Goal: Task Accomplishment & Management: Use online tool/utility

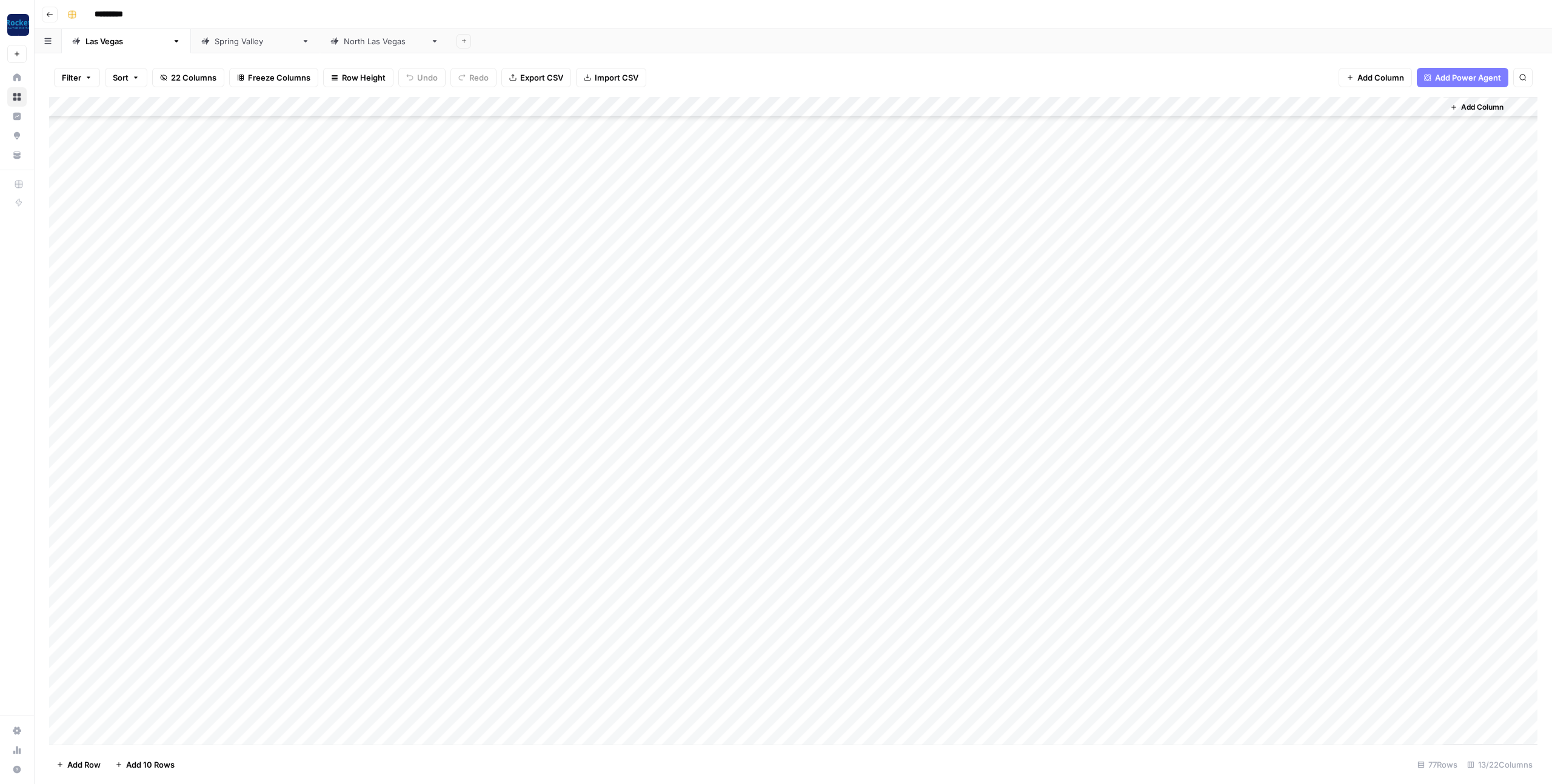
scroll to position [817, 0]
click at [1336, 109] on span "Add Column" at bounding box center [1481, 107] width 42 height 11
click at [1336, 239] on button "Datetime" at bounding box center [1430, 240] width 227 height 20
click at [1336, 126] on div "Add Column" at bounding box center [793, 421] width 1488 height 648
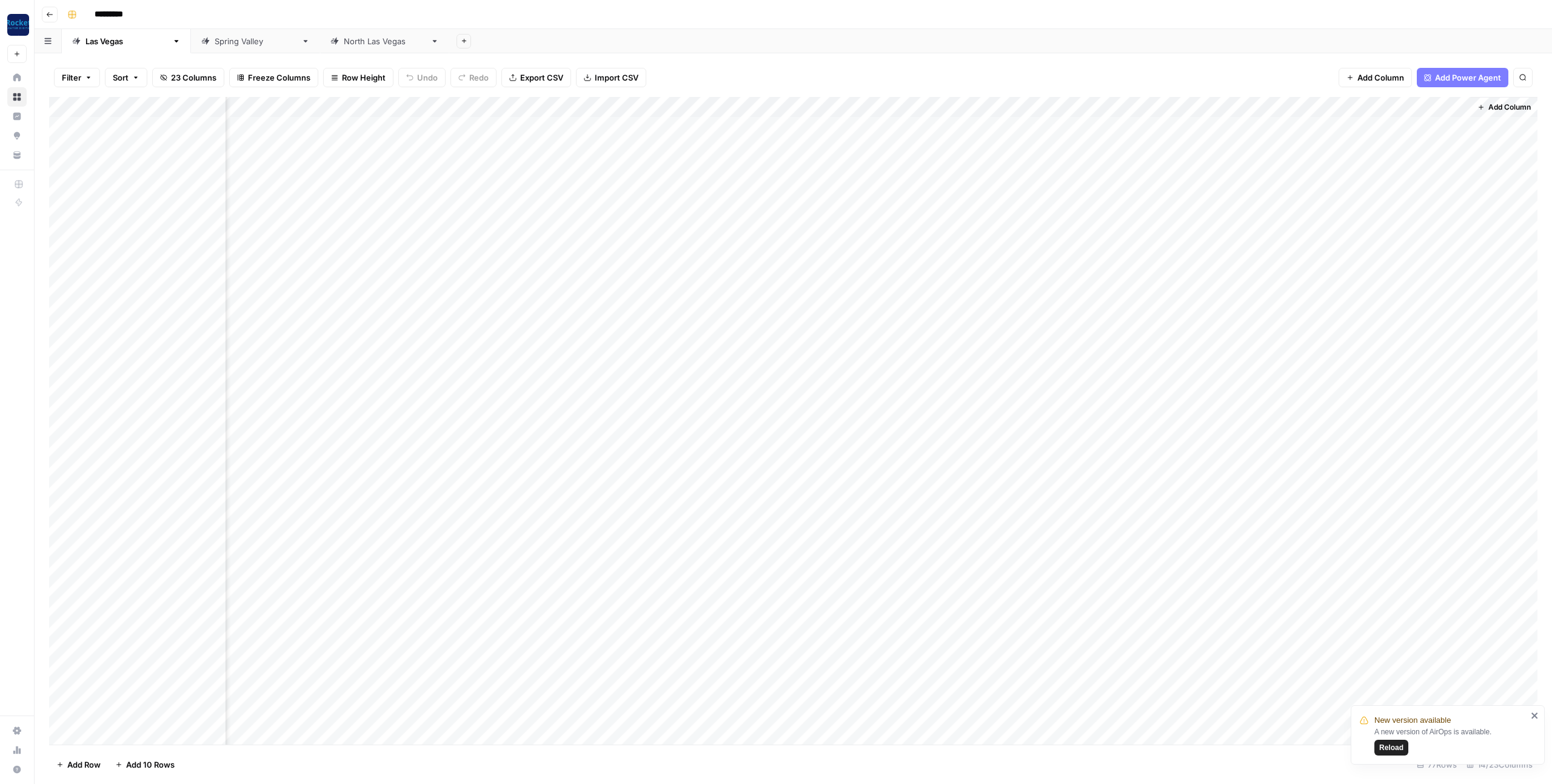
click at [1336, 128] on div "Add Column" at bounding box center [793, 421] width 1488 height 648
click at [1336, 190] on div "Add Column" at bounding box center [793, 421] width 1488 height 648
click at [1336, 122] on div "Add Column" at bounding box center [793, 421] width 1488 height 648
click at [1336, 126] on div "Add Column" at bounding box center [793, 421] width 1488 height 648
click at [1336, 145] on input "date" at bounding box center [1386, 147] width 97 height 21
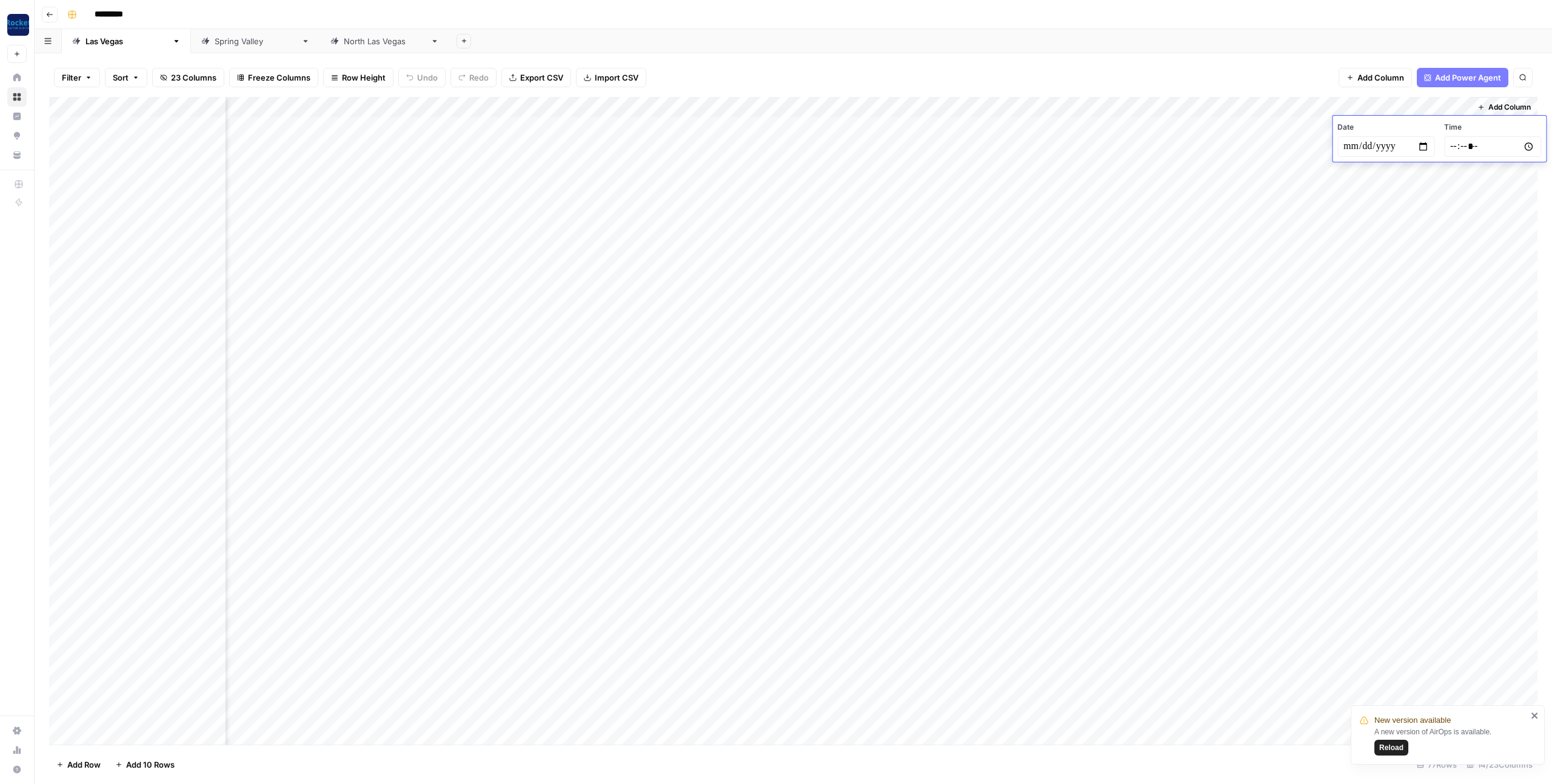
type input "**********"
click at [1336, 149] on input "time" at bounding box center [1492, 147] width 97 height 21
click at [1336, 147] on input "time" at bounding box center [1492, 147] width 97 height 21
click at [1336, 147] on input "time" at bounding box center [1492, 147] width 97 height 21
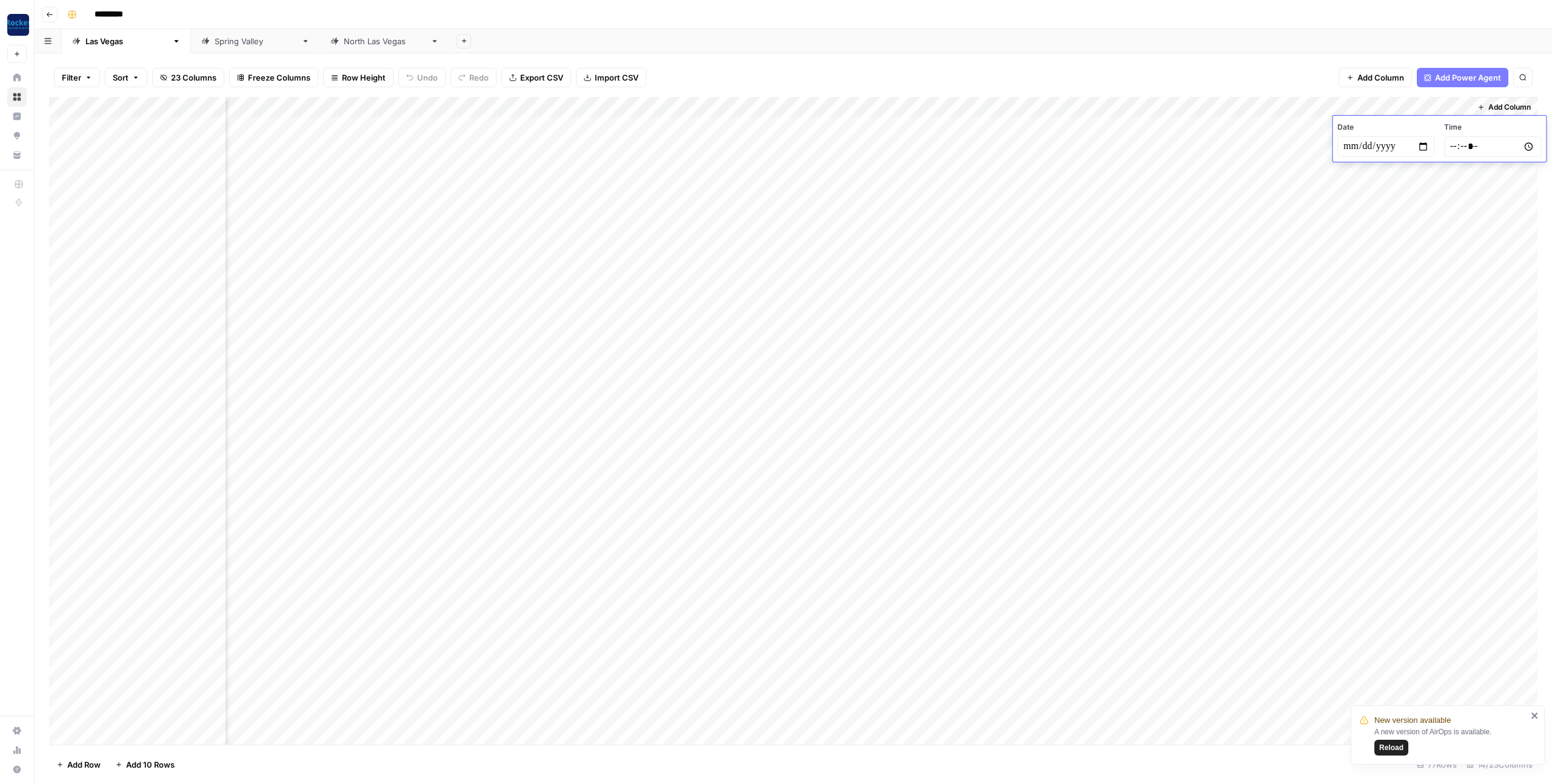
click at [1336, 145] on input "time" at bounding box center [1492, 147] width 97 height 21
click at [1336, 182] on div "Add Column" at bounding box center [793, 421] width 1488 height 648
click at [1336, 133] on div "Add Column" at bounding box center [793, 421] width 1488 height 648
click at [1336, 128] on div "Add Column" at bounding box center [793, 421] width 1488 height 648
click at [1336, 128] on span "Date" at bounding box center [1386, 128] width 97 height 11
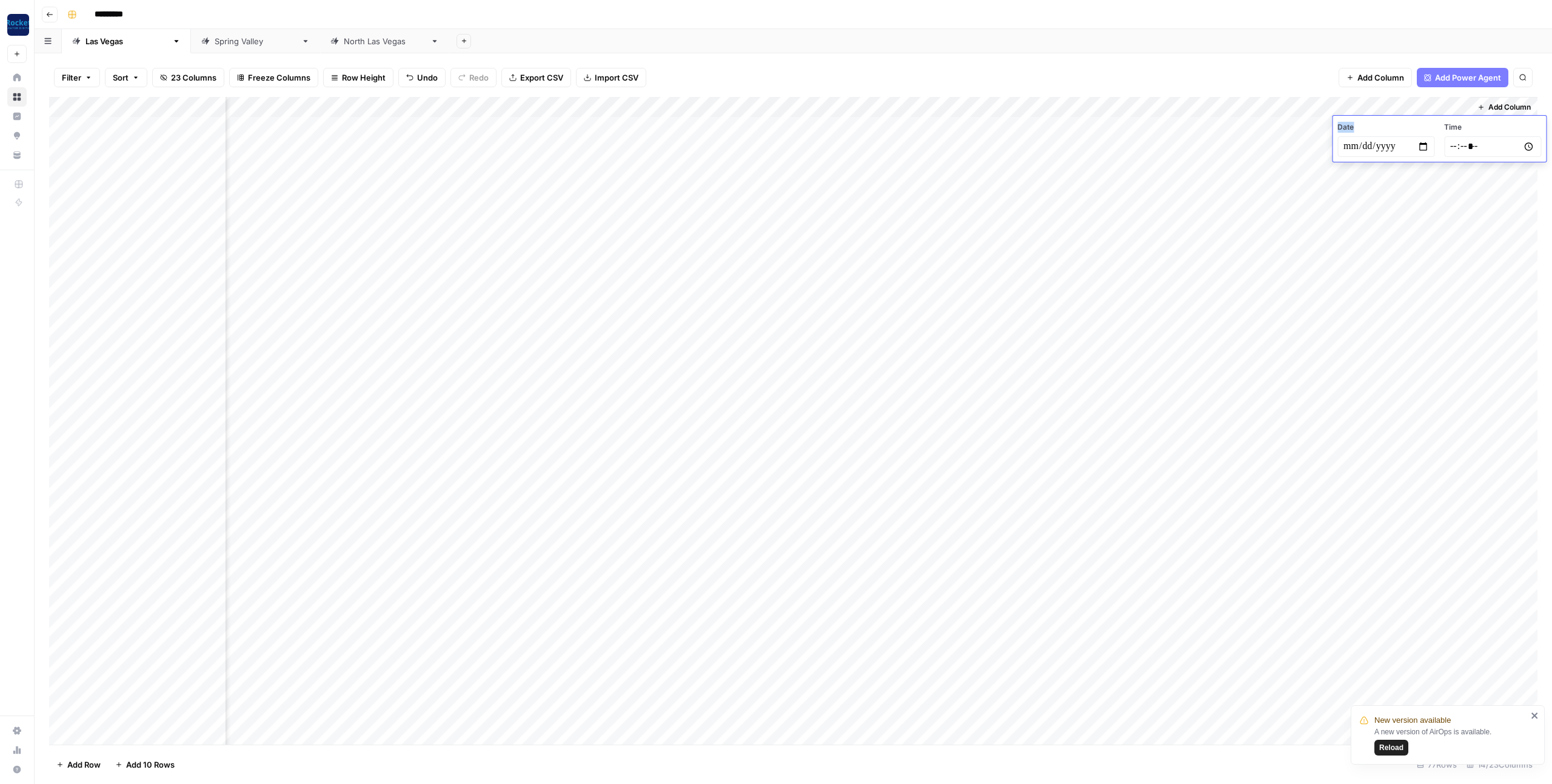
click at [1336, 194] on div "Add Column" at bounding box center [793, 421] width 1488 height 648
click at [167, 129] on div "Add Column" at bounding box center [793, 421] width 1488 height 648
click at [187, 168] on div "Add Column" at bounding box center [793, 421] width 1488 height 648
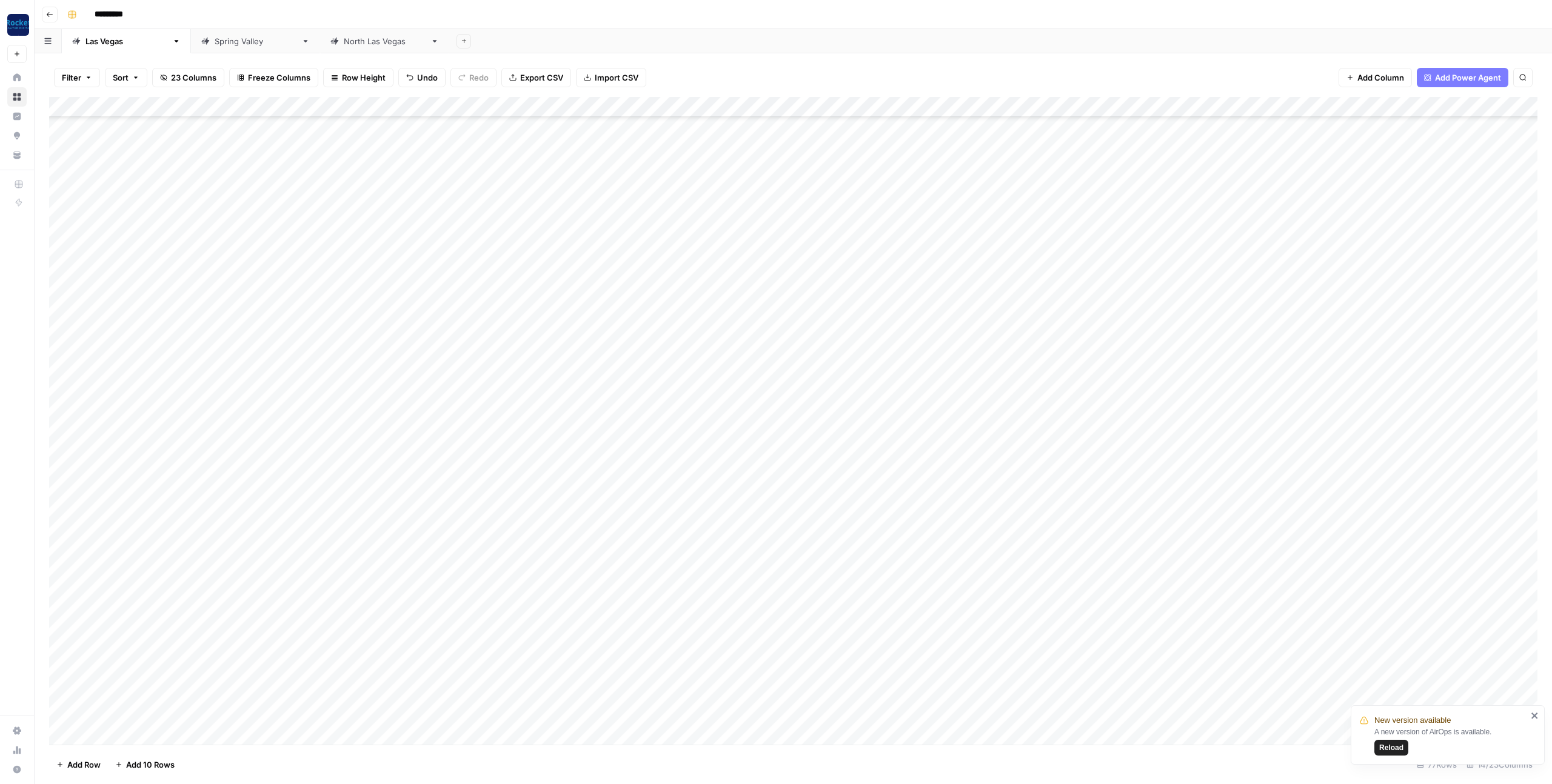
click at [264, 168] on div "Add Column" at bounding box center [793, 421] width 1488 height 648
drag, startPoint x: 185, startPoint y: 134, endPoint x: 189, endPoint y: 186, distance: 52.2
click at [185, 134] on div "Add Column" at bounding box center [793, 421] width 1488 height 648
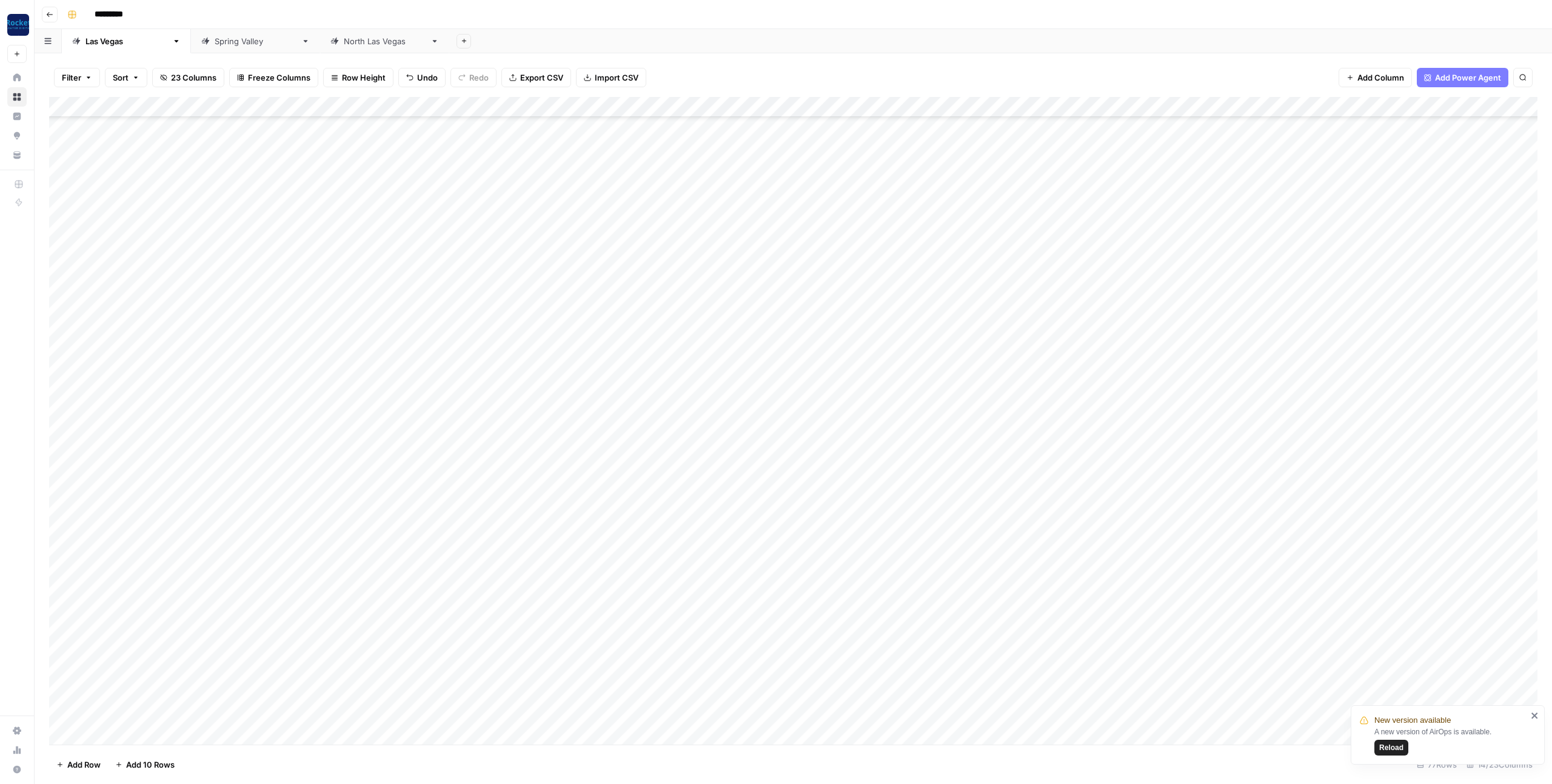
click at [202, 179] on div "Add Column" at bounding box center [793, 421] width 1488 height 648
click at [203, 218] on div "Add Column" at bounding box center [793, 421] width 1488 height 648
click at [261, 124] on div "Add Column" at bounding box center [793, 421] width 1488 height 648
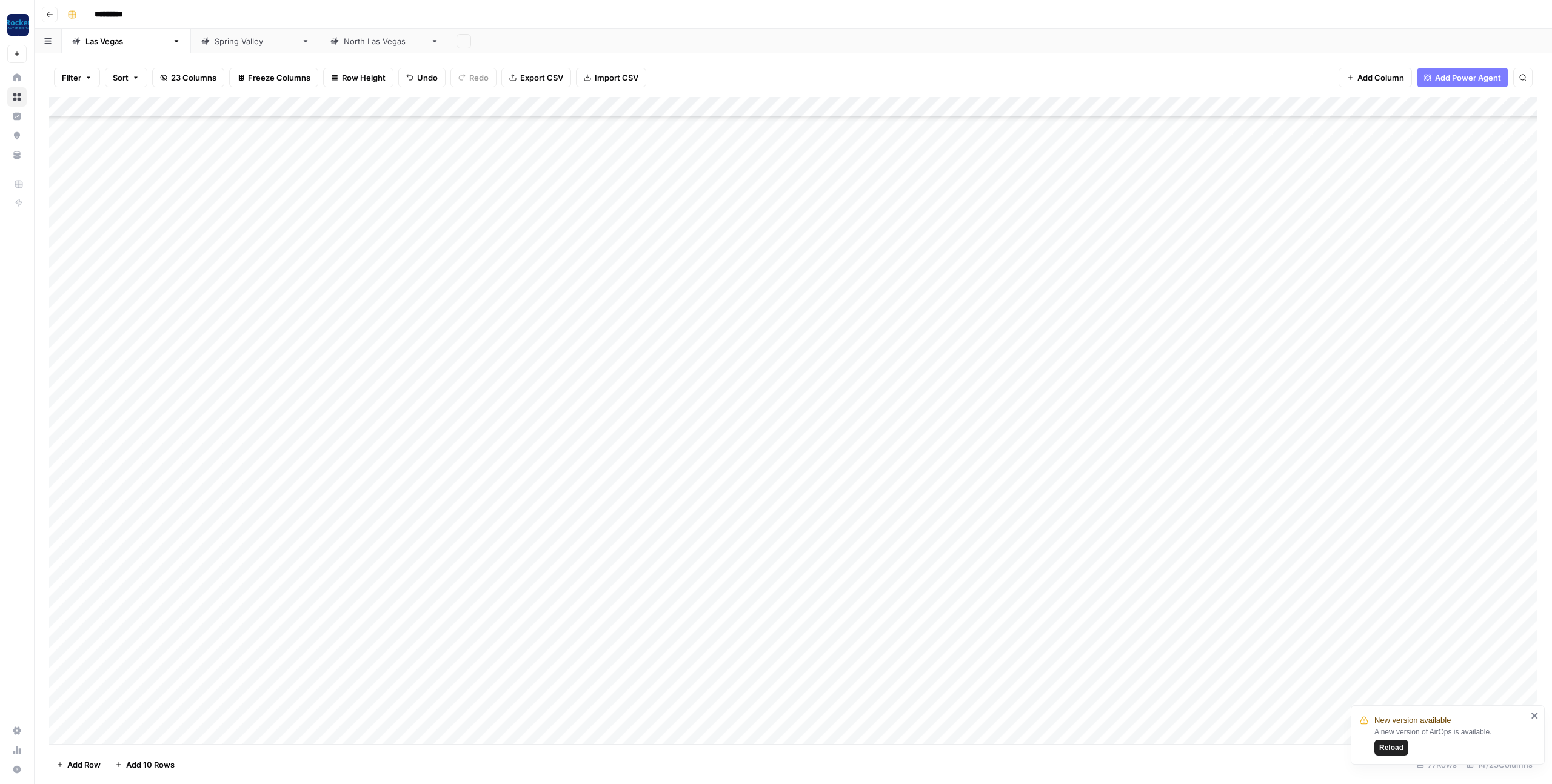
click at [440, 570] on div "Add Column" at bounding box center [793, 421] width 1488 height 648
click at [447, 571] on div "Add Column" at bounding box center [793, 421] width 1488 height 648
click at [459, 726] on button "Drafting" at bounding box center [453, 726] width 39 height 15
click at [450, 585] on div "Add Column" at bounding box center [793, 421] width 1488 height 648
click at [452, 590] on div "Add Column" at bounding box center [793, 421] width 1488 height 648
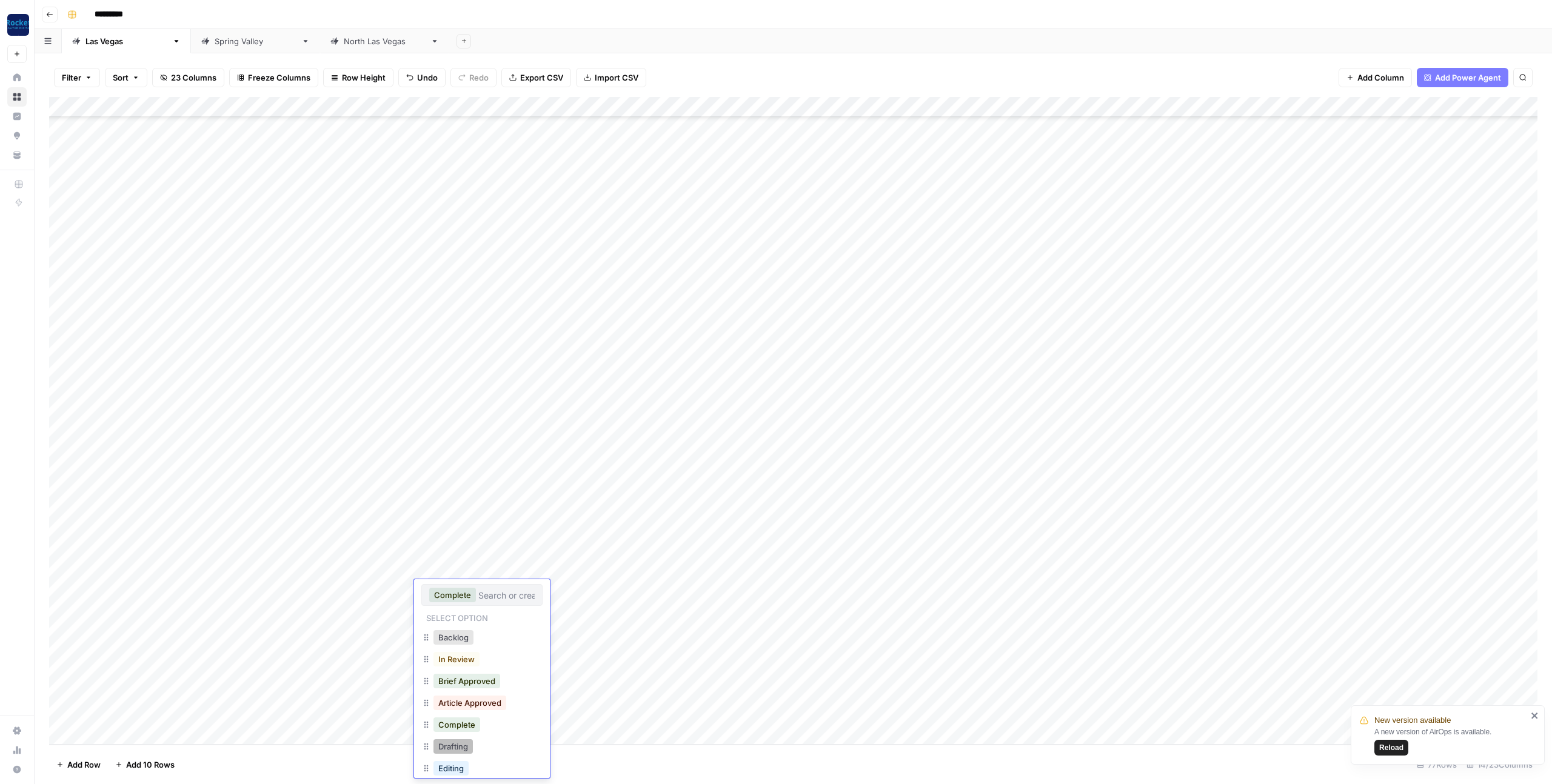
click at [461, 750] on button "Drafting" at bounding box center [453, 747] width 39 height 15
click at [450, 634] on div "Add Column" at bounding box center [793, 421] width 1488 height 648
click at [159, 571] on div "Add Column" at bounding box center [793, 421] width 1488 height 648
type textarea "**********"
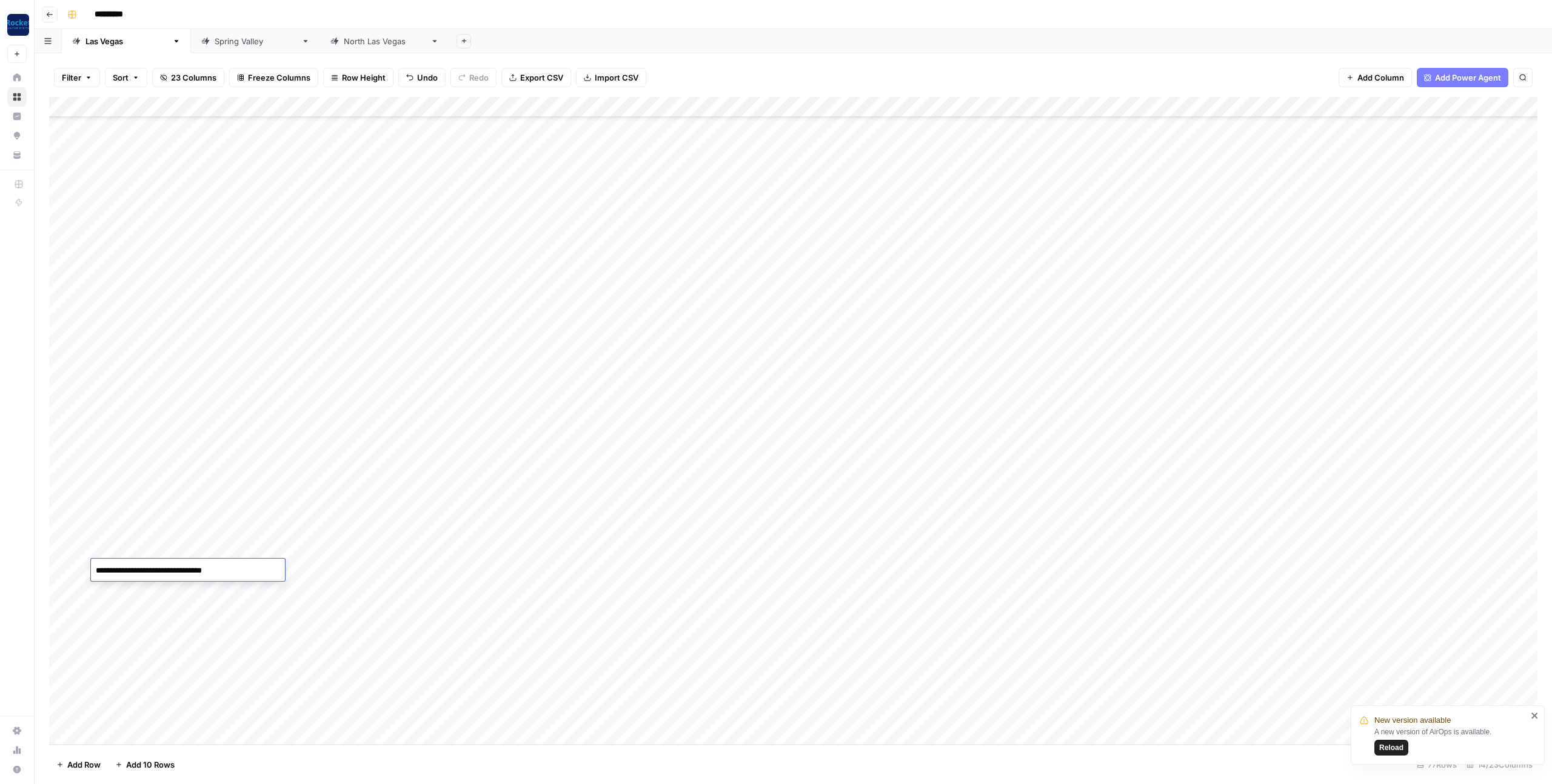
click at [541, 569] on div "Add Column" at bounding box center [793, 421] width 1488 height 648
click at [548, 617] on button "Blog Post" at bounding box center [547, 617] width 45 height 15
click at [255, 574] on div "Add Column" at bounding box center [793, 421] width 1488 height 648
click at [345, 570] on div "Add Column" at bounding box center [793, 421] width 1488 height 648
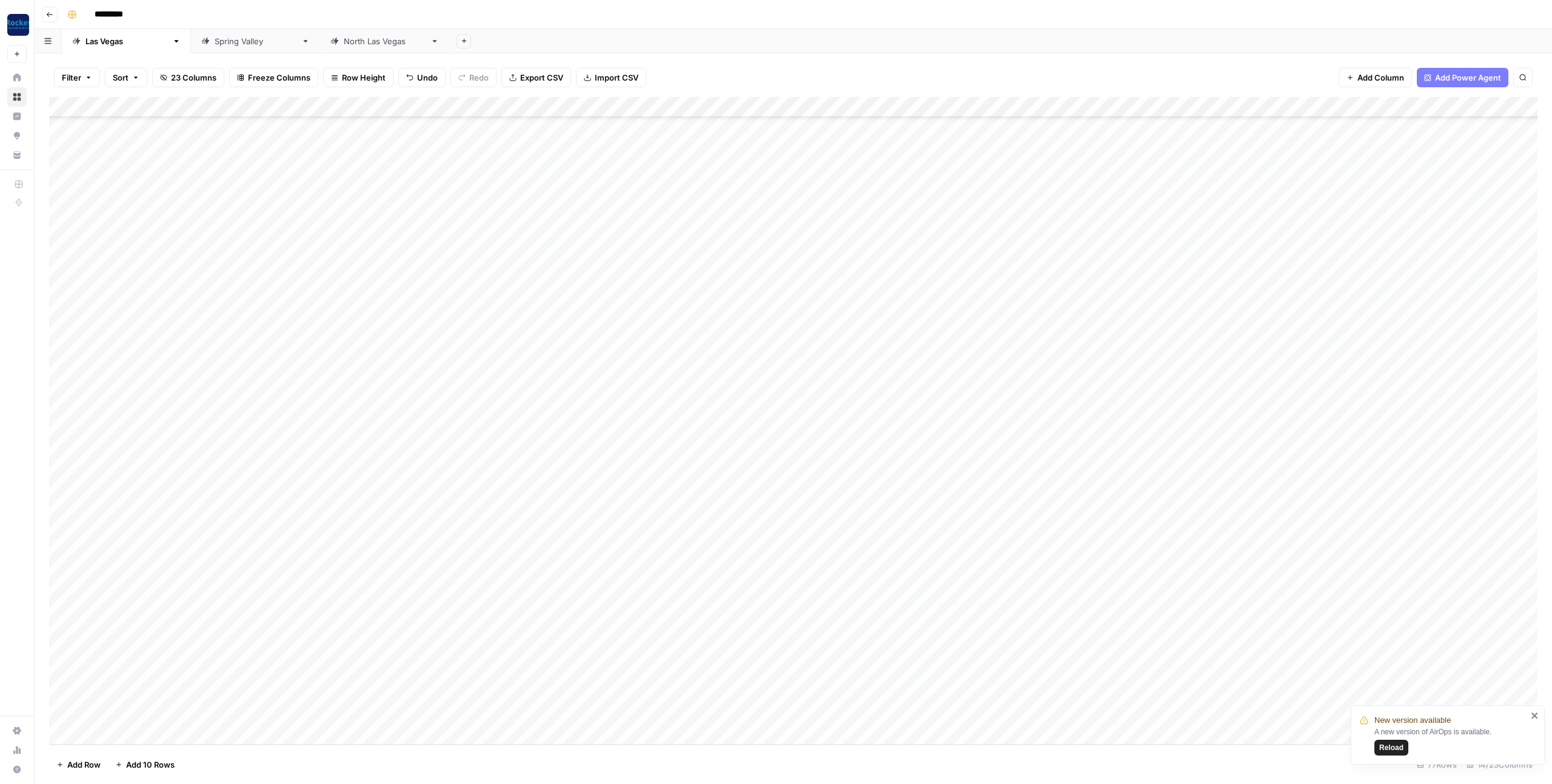
click at [345, 570] on div "Add Column" at bounding box center [793, 421] width 1488 height 648
click at [361, 640] on button "[PERSON_NAME]" at bounding box center [386, 639] width 74 height 15
click at [155, 589] on div "Add Column" at bounding box center [793, 421] width 1488 height 648
type textarea "**********"
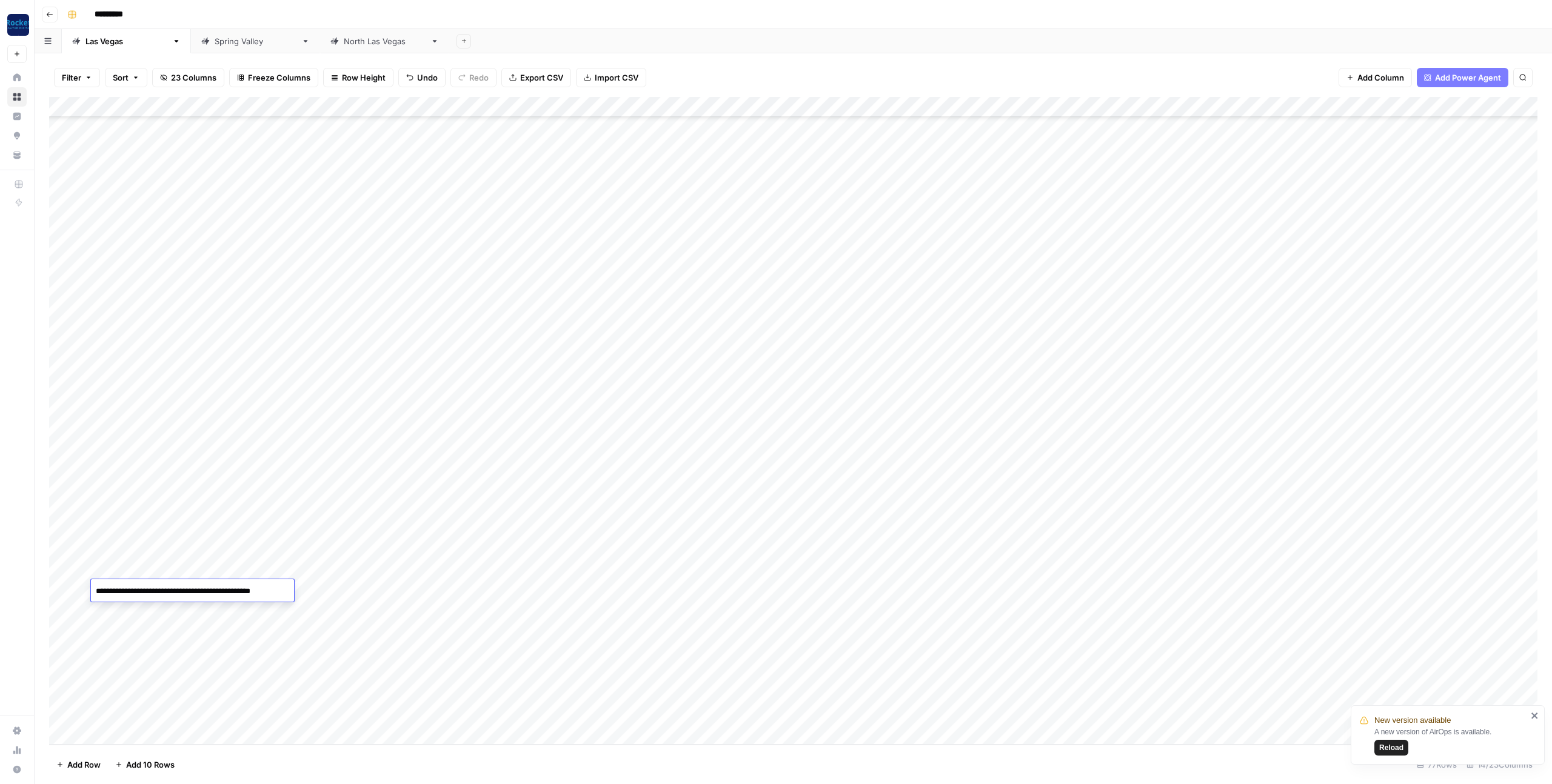
click at [160, 569] on div "Add Column" at bounding box center [793, 421] width 1488 height 648
click at [258, 565] on div "Add Column" at bounding box center [793, 421] width 1488 height 648
click at [171, 569] on div "Add Column" at bounding box center [793, 421] width 1488 height 648
click at [161, 611] on div "Add Column" at bounding box center [793, 421] width 1488 height 648
drag, startPoint x: 158, startPoint y: 593, endPoint x: 160, endPoint y: 607, distance: 14.1
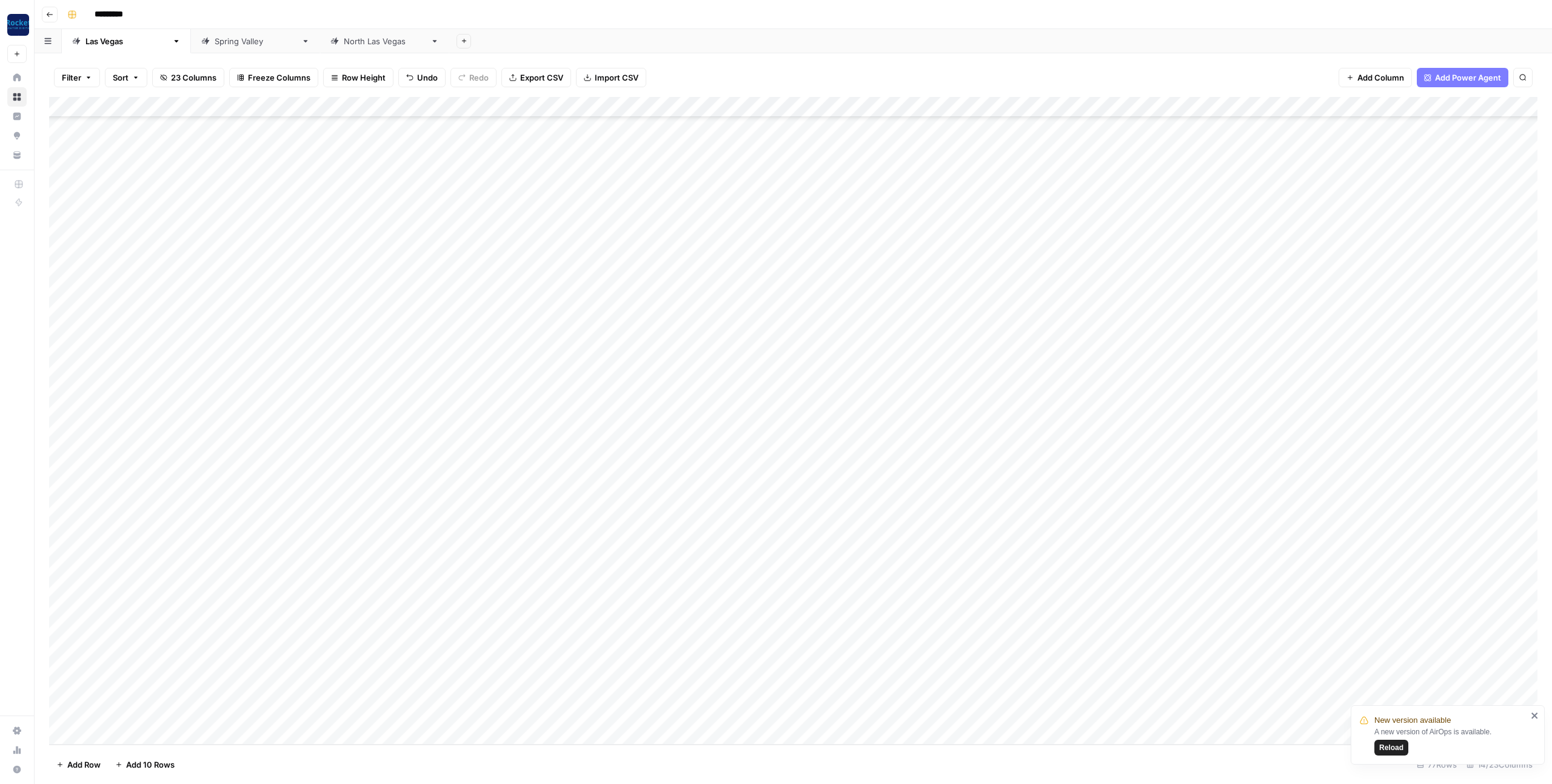
click at [159, 607] on div "Add Column" at bounding box center [793, 421] width 1488 height 648
click at [149, 569] on div "Add Column" at bounding box center [793, 421] width 1488 height 648
click at [373, 568] on div "Add Column" at bounding box center [793, 421] width 1488 height 648
click at [374, 588] on div "Add Column" at bounding box center [793, 421] width 1488 height 648
click at [579, 569] on div "Add Column" at bounding box center [793, 421] width 1488 height 648
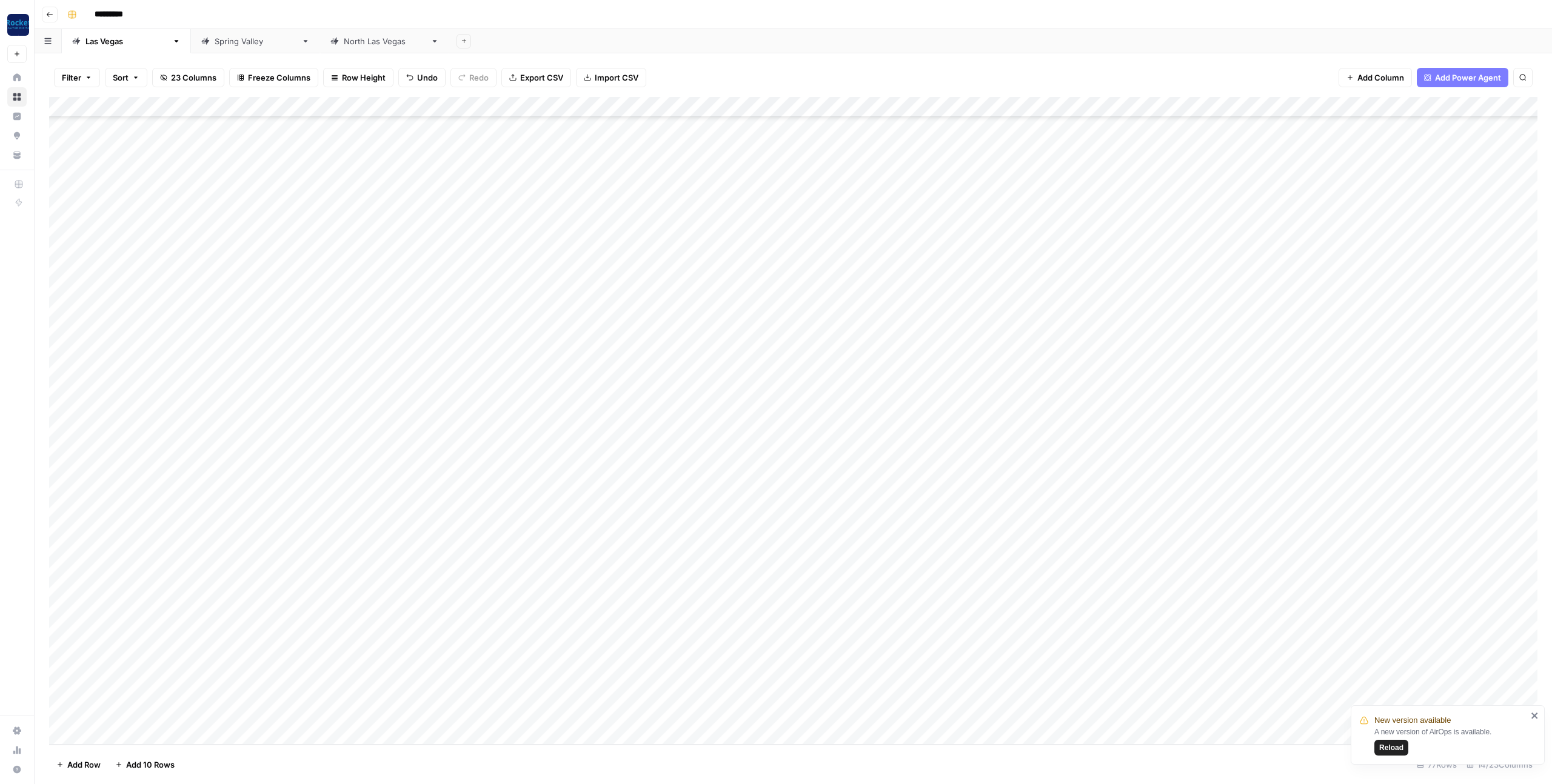
drag, startPoint x: 613, startPoint y: 578, endPoint x: 613, endPoint y: 586, distance: 8.0
click at [613, 586] on div "Add Column" at bounding box center [793, 421] width 1488 height 648
click at [434, 591] on div "Add Column" at bounding box center [793, 421] width 1488 height 648
click at [450, 590] on div "Add Column" at bounding box center [793, 421] width 1488 height 648
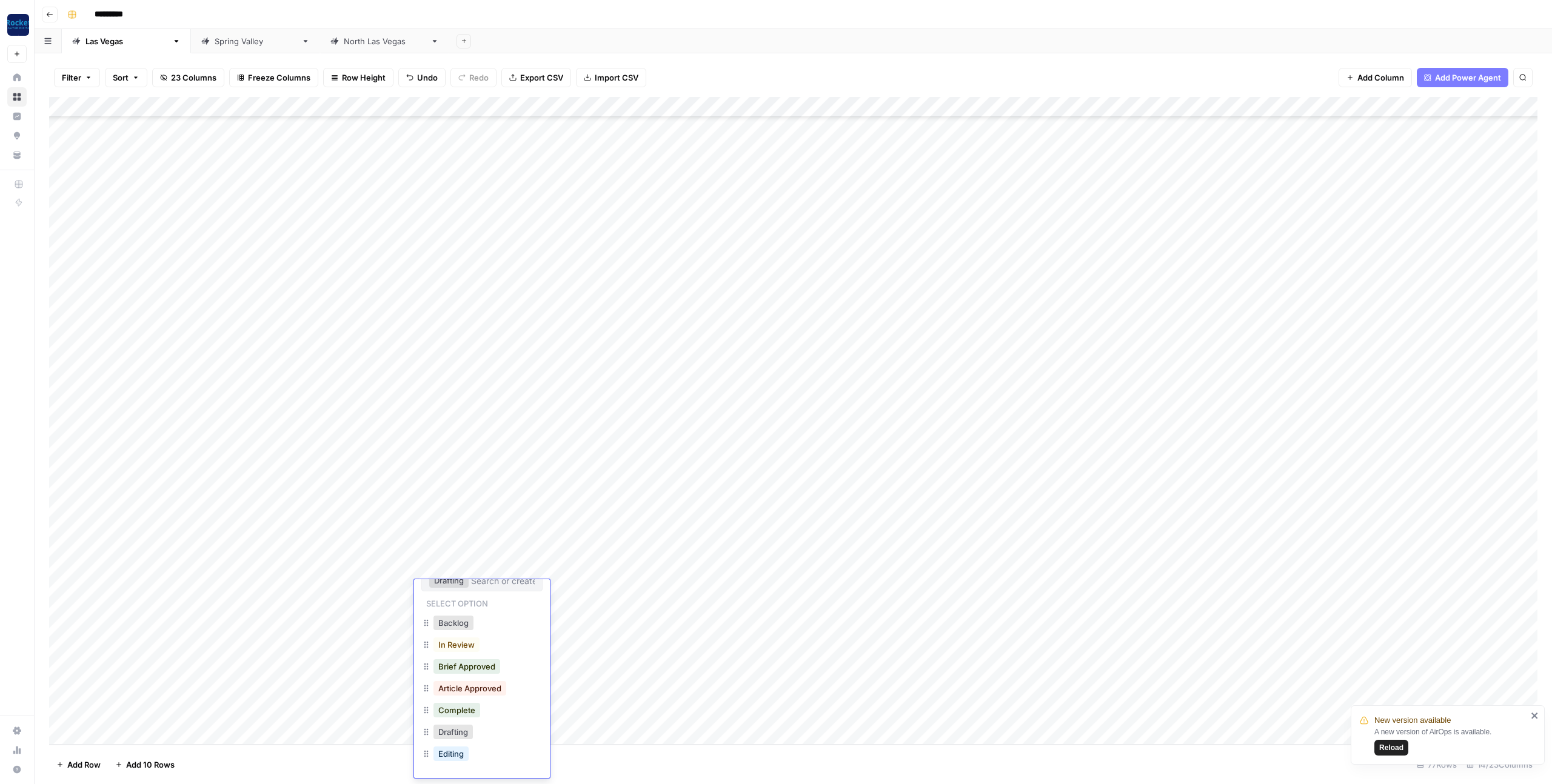
click at [346, 636] on div "Add Column" at bounding box center [793, 421] width 1488 height 648
click at [436, 593] on div "Add Column" at bounding box center [793, 421] width 1488 height 648
click at [440, 591] on div "Add Column" at bounding box center [793, 421] width 1488 height 648
click at [387, 645] on div "Add Column" at bounding box center [793, 421] width 1488 height 648
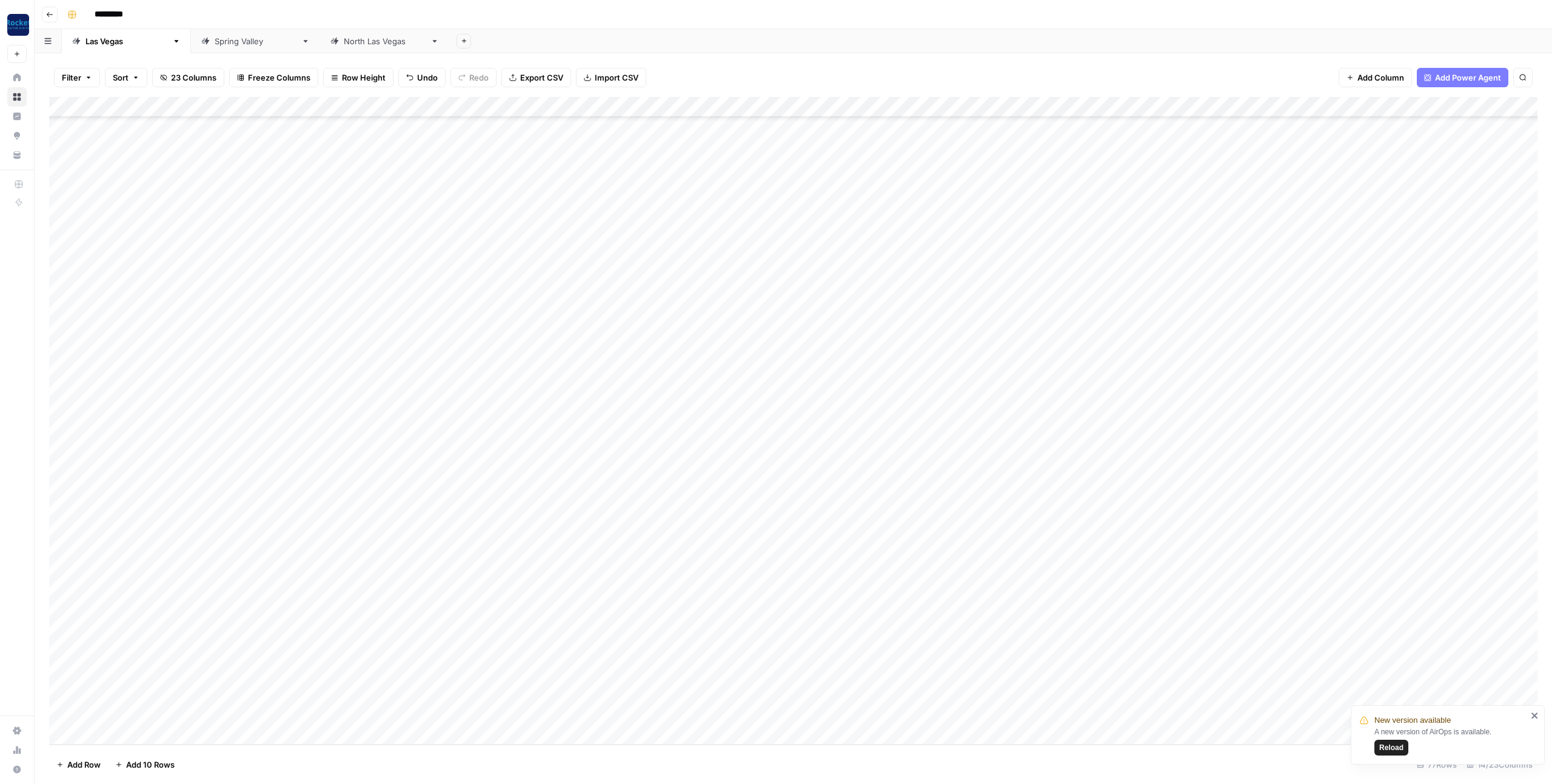
click at [466, 589] on div "Add Column" at bounding box center [793, 421] width 1488 height 648
click at [461, 589] on div "Add Column" at bounding box center [793, 421] width 1488 height 648
click at [384, 647] on div "Add Column" at bounding box center [793, 421] width 1488 height 648
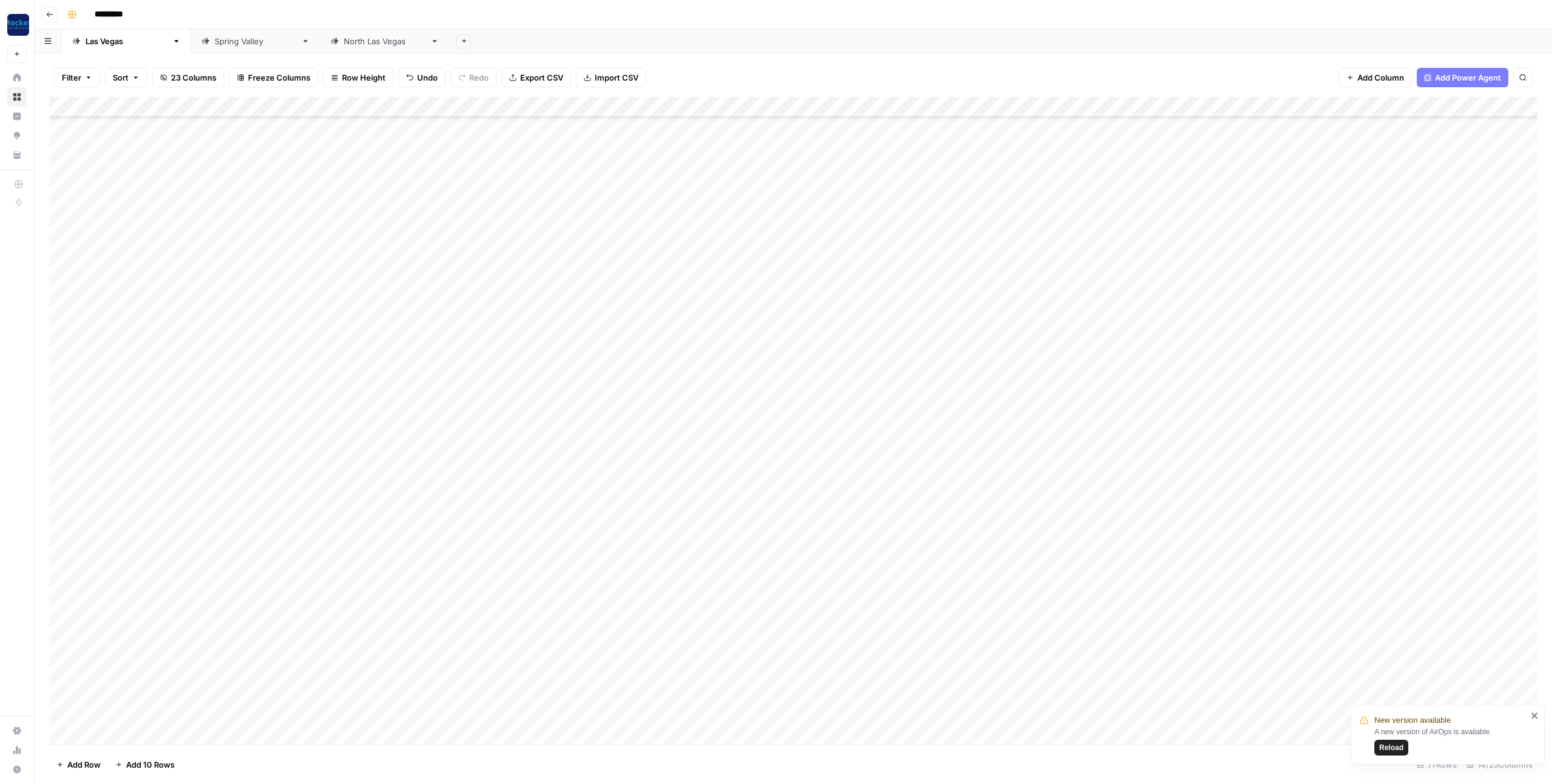
click at [468, 590] on div "Add Column" at bounding box center [793, 421] width 1488 height 648
click at [468, 607] on div "Add Column" at bounding box center [793, 421] width 1488 height 648
click at [458, 607] on div "Add Column" at bounding box center [793, 421] width 1488 height 648
click at [399, 627] on div "Add Column" at bounding box center [793, 421] width 1488 height 648
click at [498, 107] on div "Add Column" at bounding box center [793, 421] width 1488 height 648
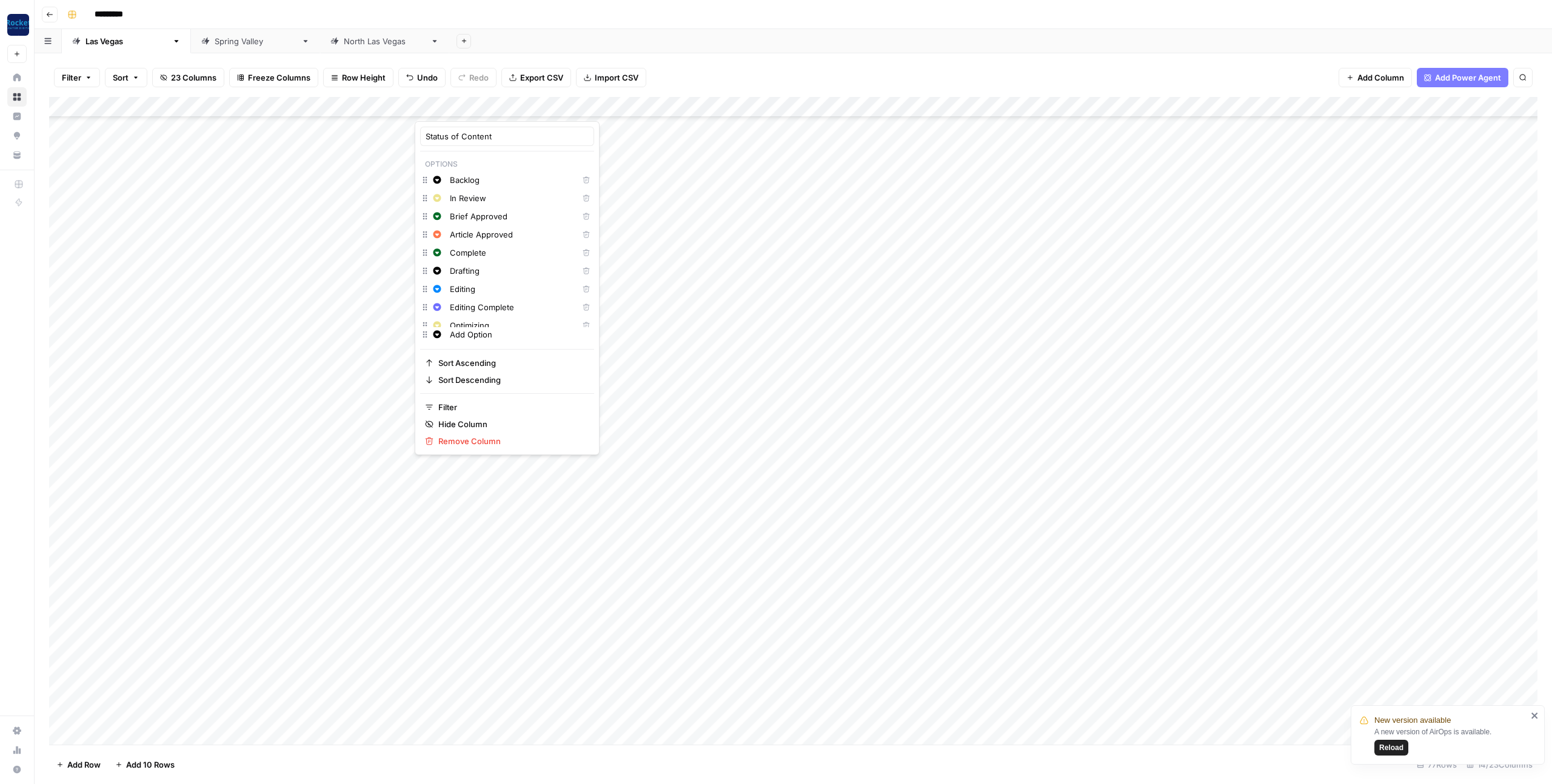
scroll to position [9, 0]
click at [475, 338] on input "Add Option" at bounding box center [519, 334] width 139 height 12
type input "Idea"
click at [479, 455] on span "Grey" at bounding box center [506, 456] width 79 height 12
click at [382, 633] on div "Add Column" at bounding box center [793, 421] width 1488 height 648
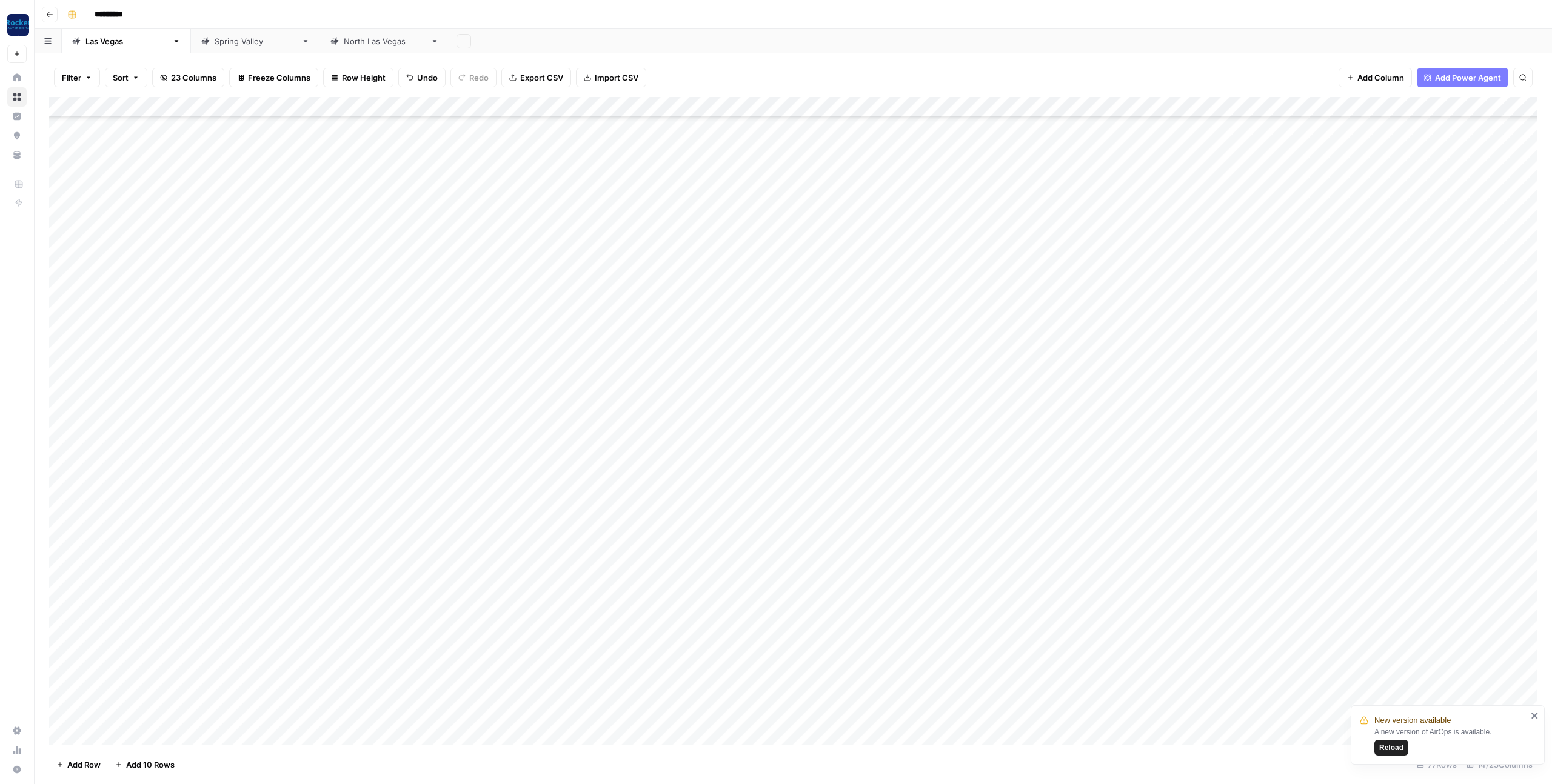
click at [452, 609] on div "Add Column" at bounding box center [793, 421] width 1488 height 648
click at [436, 610] on div "Add Column" at bounding box center [793, 421] width 1488 height 648
click at [380, 678] on div "Add Column" at bounding box center [793, 421] width 1488 height 648
click at [433, 603] on div "Add Column" at bounding box center [793, 421] width 1488 height 648
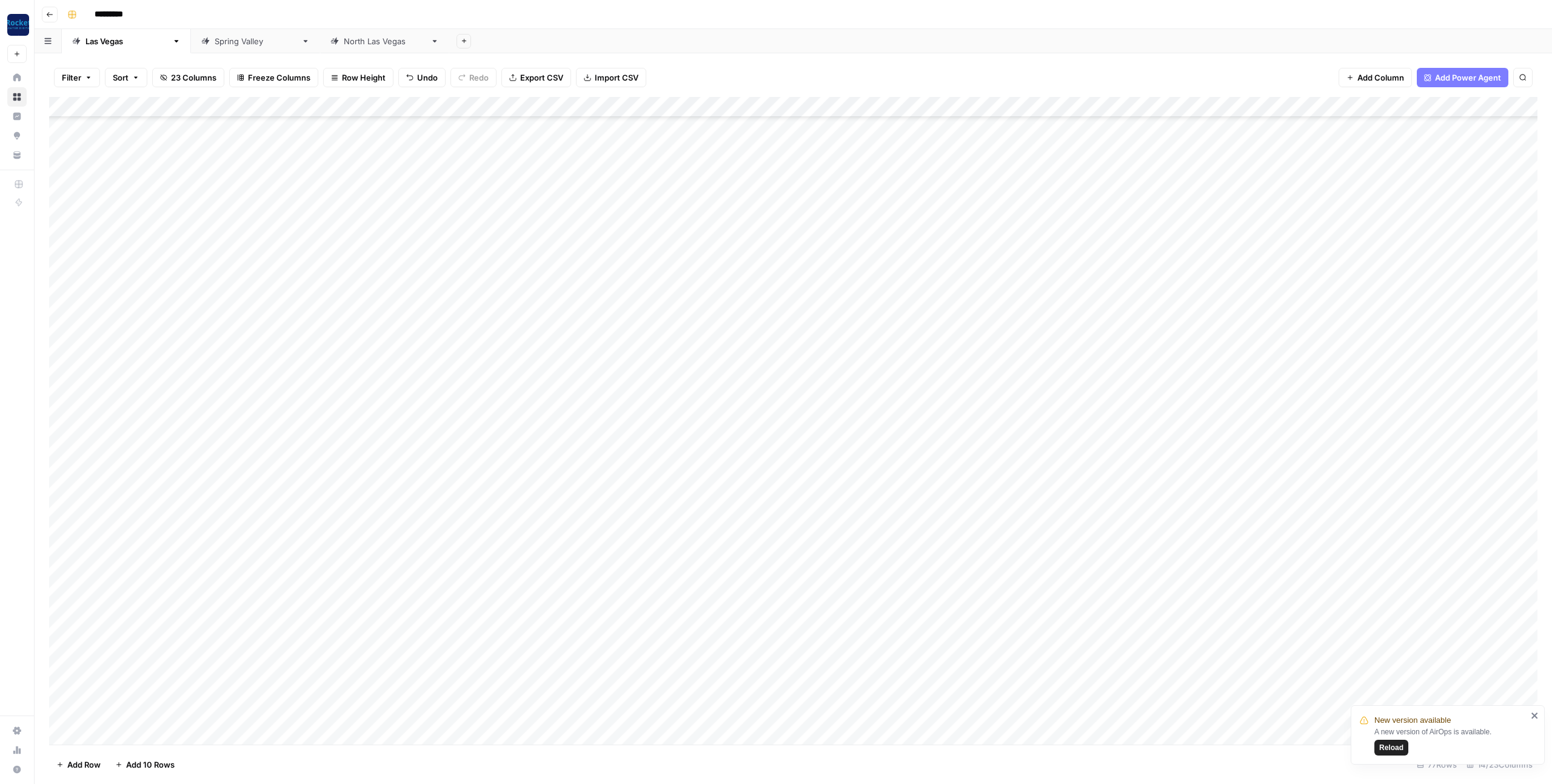
click at [366, 639] on div "Add Column" at bounding box center [793, 421] width 1488 height 648
click at [497, 105] on div "Add Column" at bounding box center [793, 421] width 1488 height 648
click at [459, 339] on input "Add Option" at bounding box center [519, 334] width 139 height 12
click at [468, 337] on input "Add Option" at bounding box center [519, 334] width 139 height 12
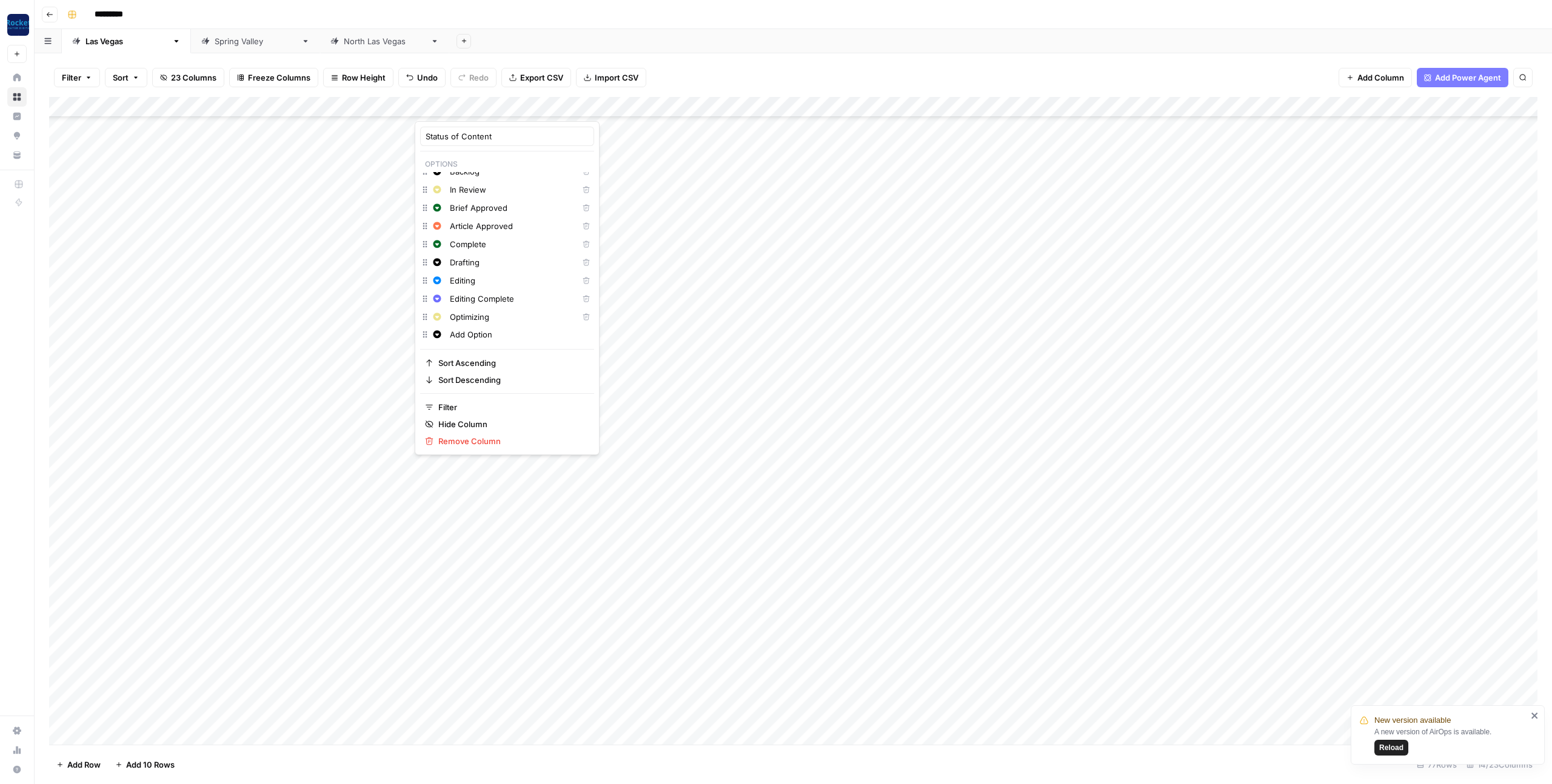
click at [468, 337] on input "Add Option" at bounding box center [519, 334] width 139 height 12
click at [439, 334] on icon "button" at bounding box center [437, 334] width 8 height 8
click at [475, 458] on span "Grey" at bounding box center [506, 456] width 79 height 12
click at [497, 334] on input "Idea" at bounding box center [519, 334] width 139 height 12
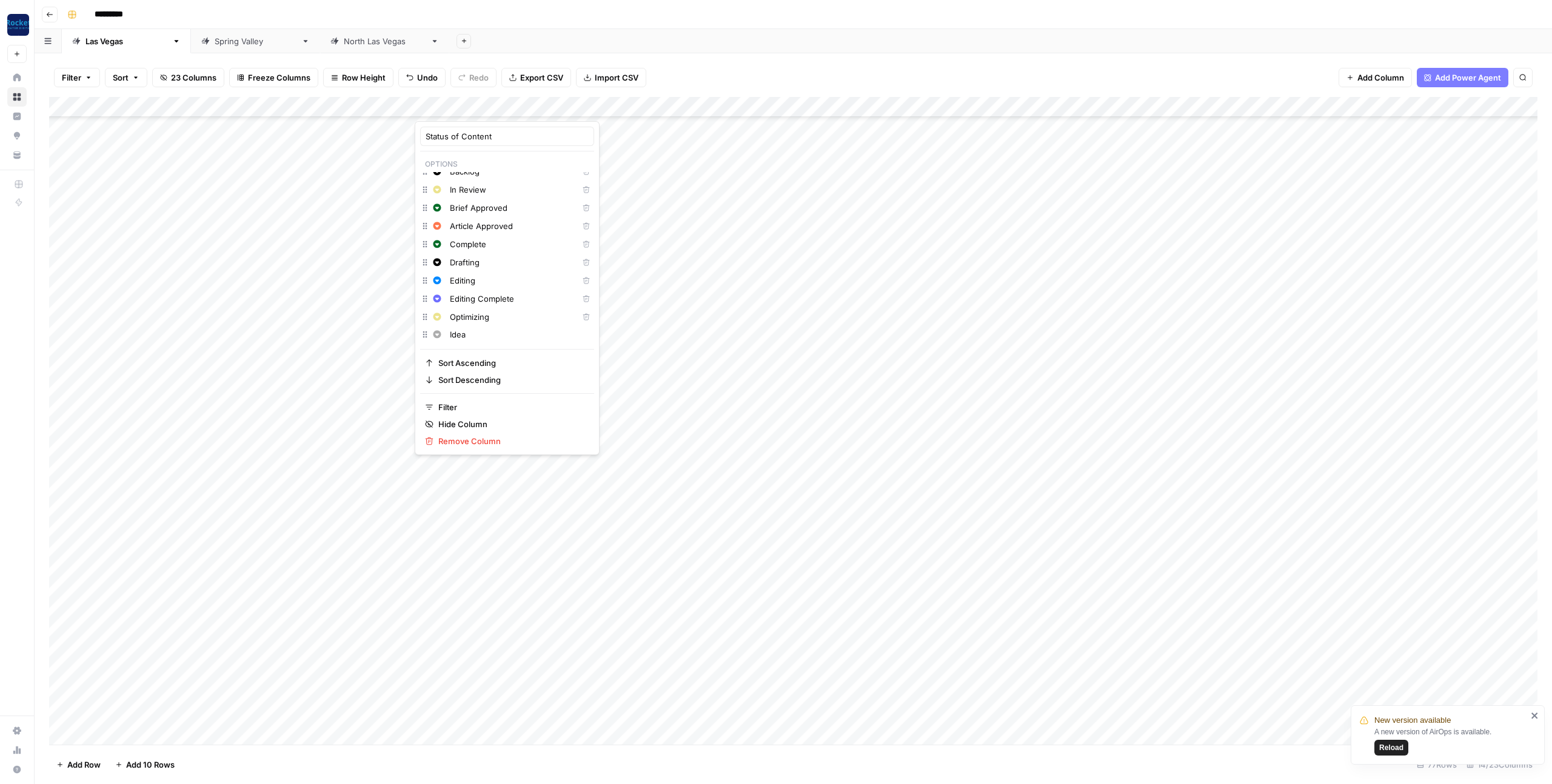
type input "Idea"
click at [376, 649] on div "Add Column" at bounding box center [793, 421] width 1488 height 648
click at [457, 611] on div "Add Column" at bounding box center [793, 421] width 1488 height 648
click at [443, 609] on div "Add Column" at bounding box center [793, 421] width 1488 height 648
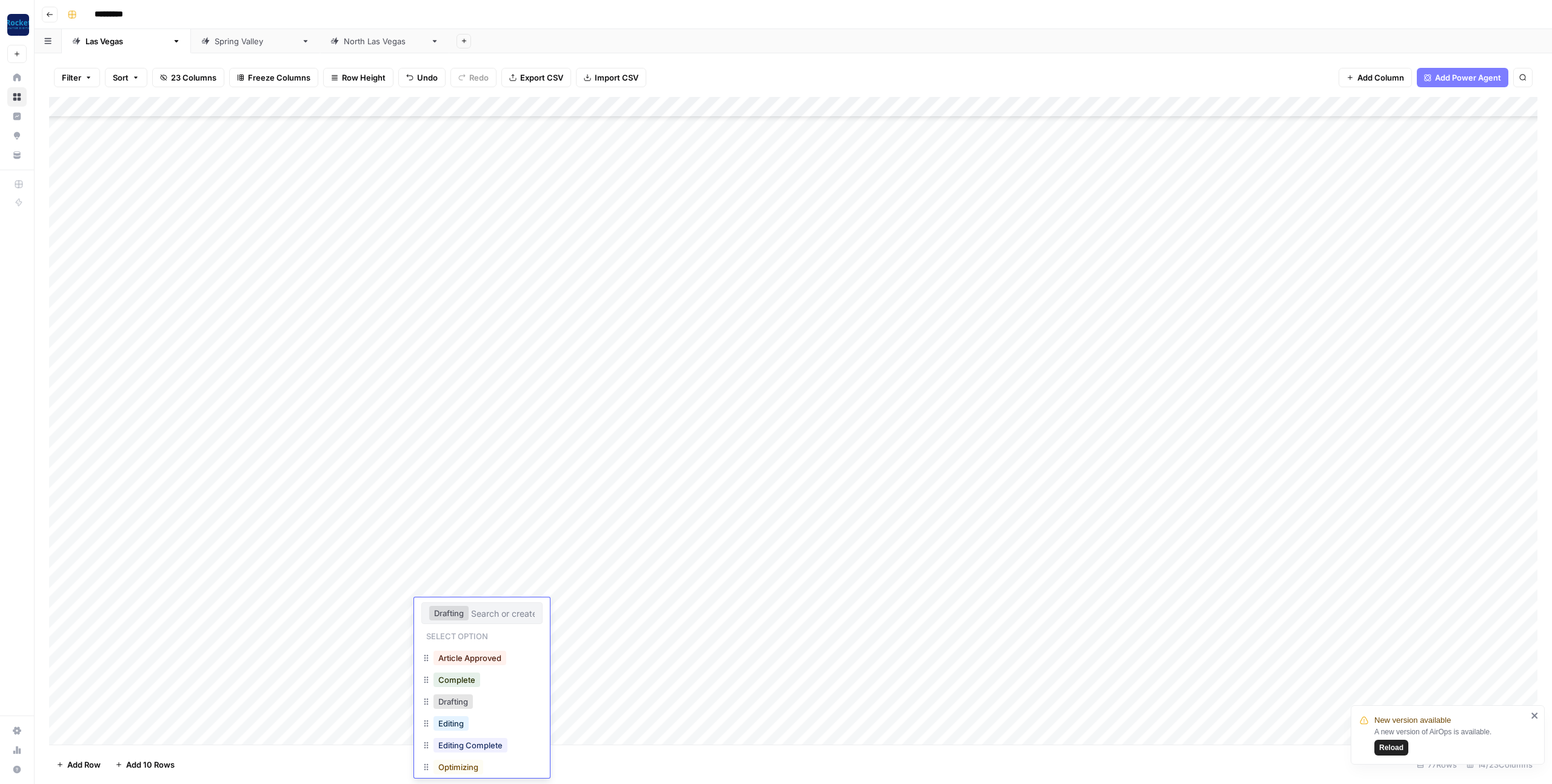
scroll to position [33, 0]
click at [458, 754] on button "Idea" at bounding box center [446, 756] width 26 height 15
click at [387, 666] on div "Add Column" at bounding box center [793, 421] width 1488 height 648
click at [155, 627] on div "Add Column" at bounding box center [793, 421] width 1488 height 648
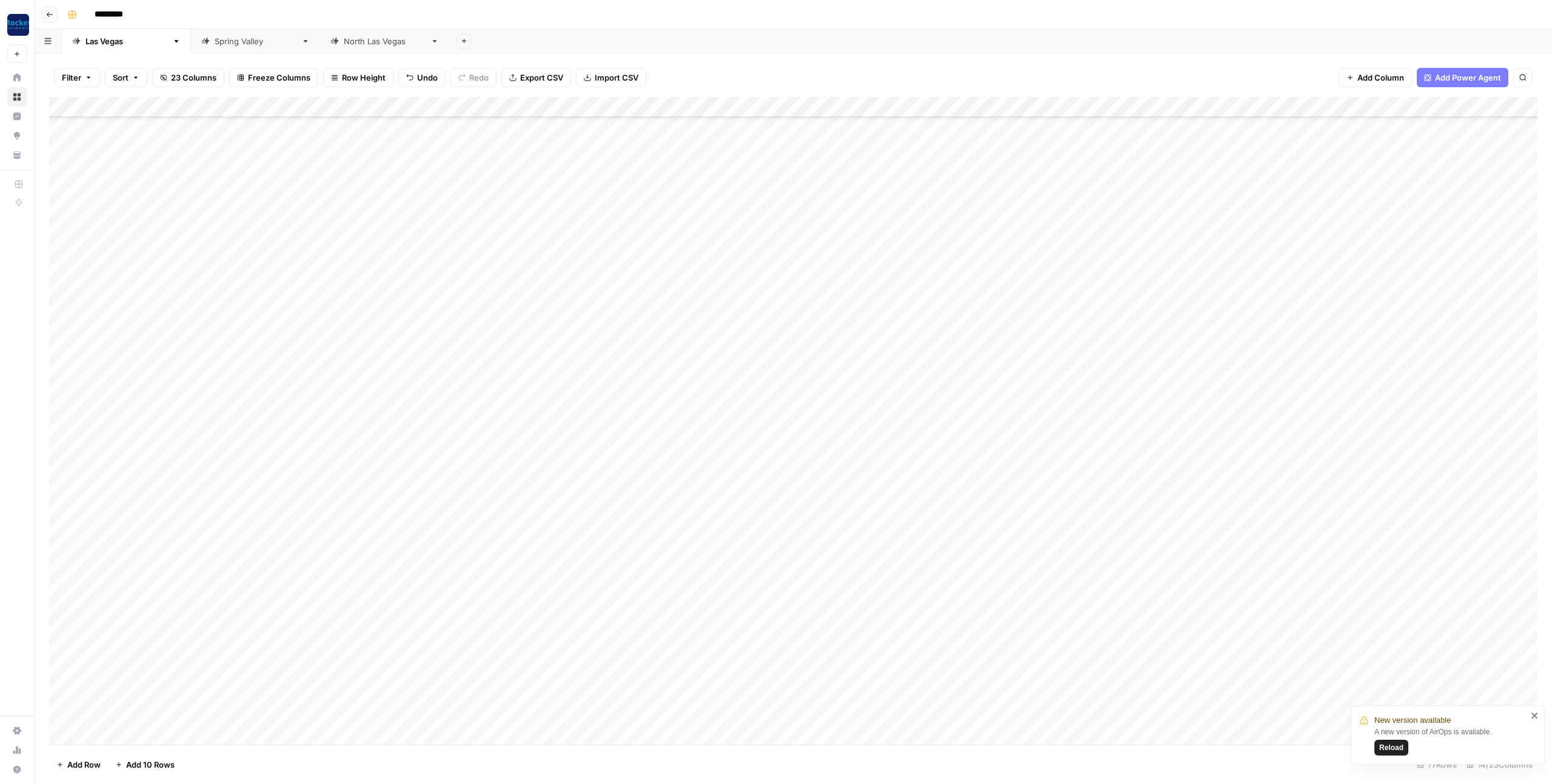
click at [380, 660] on div "Add Column" at bounding box center [793, 421] width 1488 height 648
click at [446, 588] on div "Add Column" at bounding box center [793, 421] width 1488 height 648
click at [450, 588] on div "Add Column" at bounding box center [793, 421] width 1488 height 648
click at [449, 527] on div "Add Column" at bounding box center [793, 421] width 1488 height 648
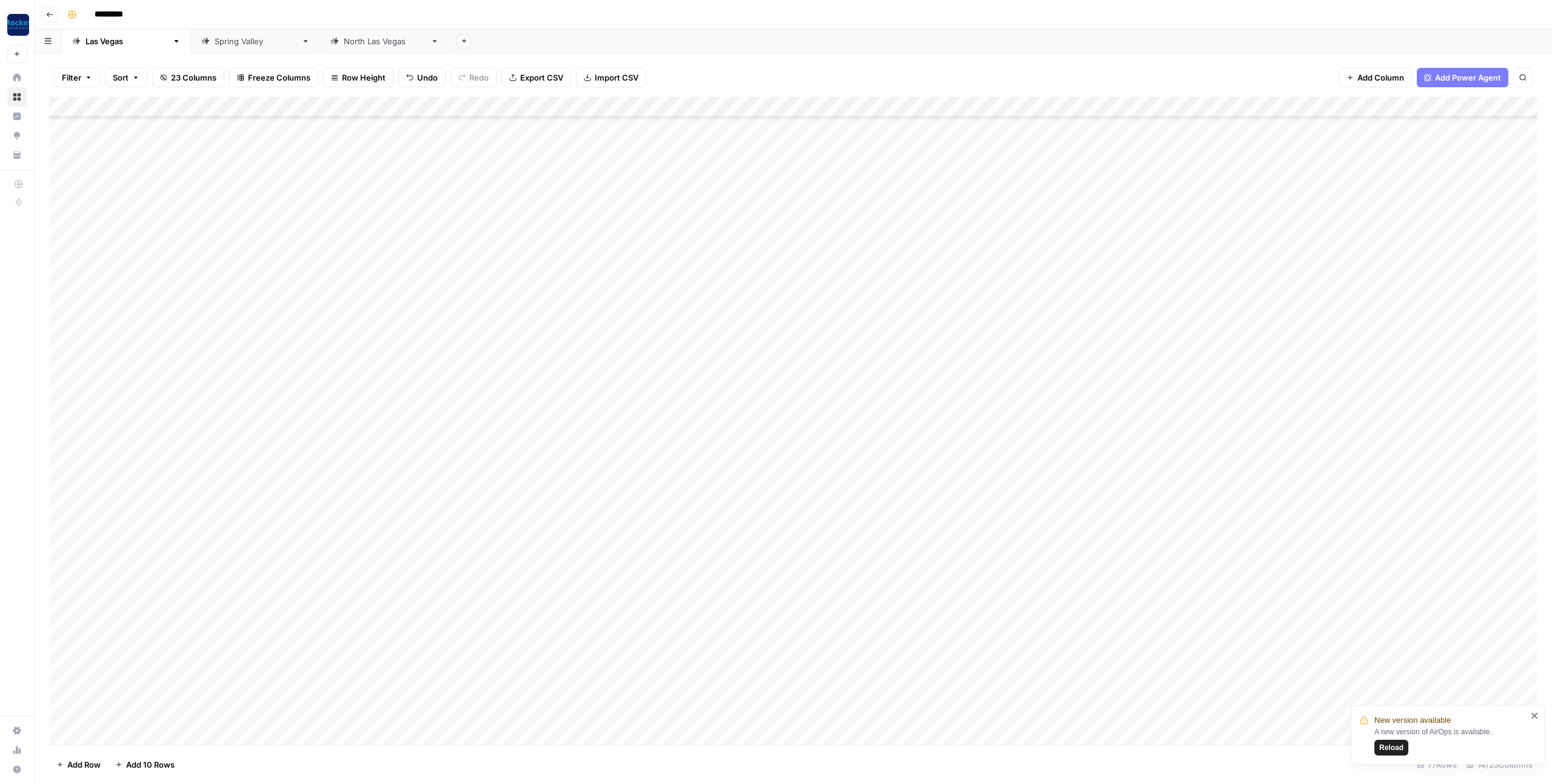
click at [447, 526] on div "Add Column" at bounding box center [793, 421] width 1488 height 648
click at [465, 684] on button "Optimizing" at bounding box center [458, 685] width 50 height 15
click at [321, 655] on div "Add Column" at bounding box center [793, 421] width 1488 height 648
drag, startPoint x: 159, startPoint y: 587, endPoint x: 305, endPoint y: 612, distance: 148.1
click at [597, 582] on div "Add Column" at bounding box center [793, 421] width 1488 height 648
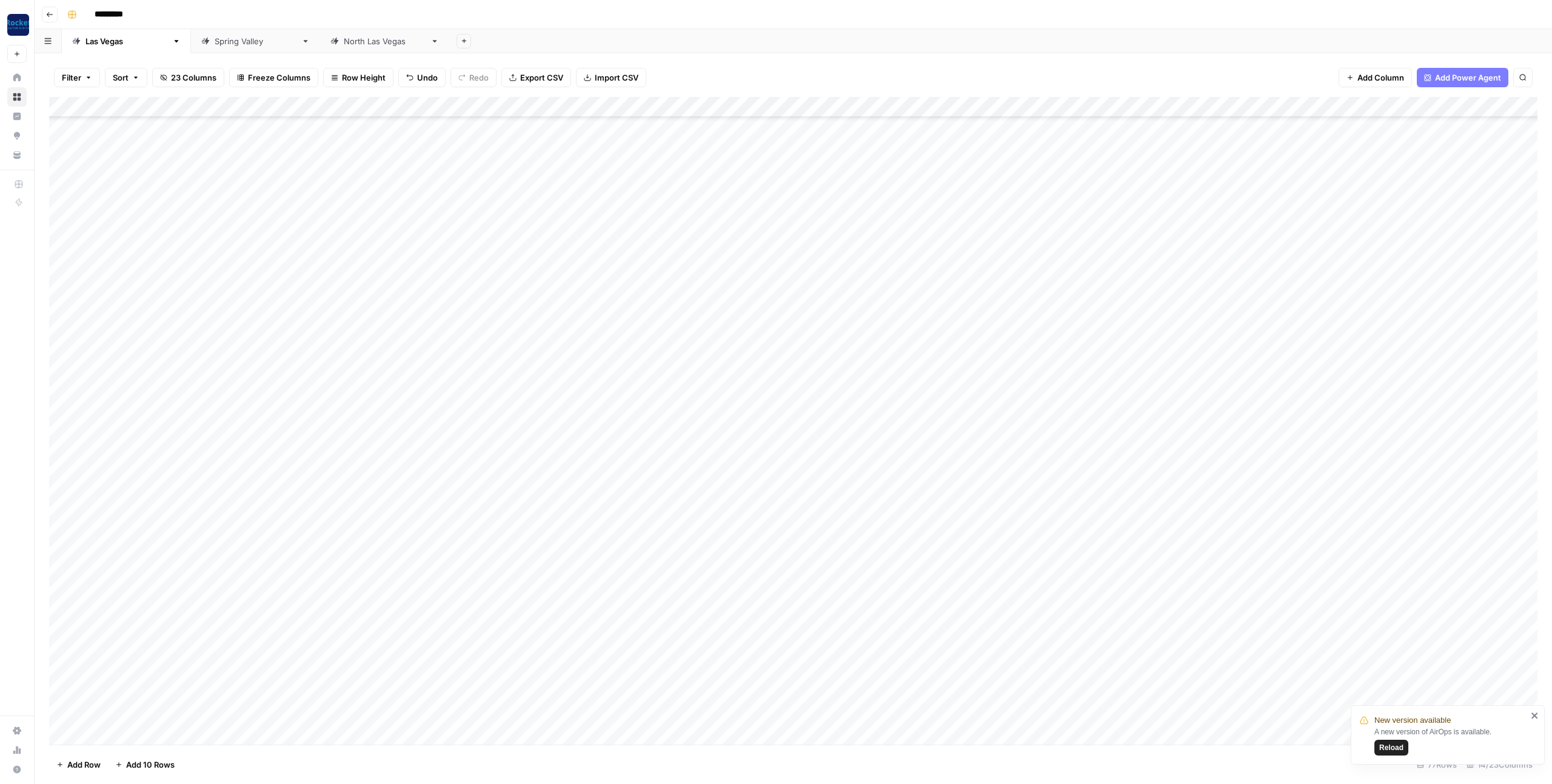
click at [162, 625] on div "Add Column" at bounding box center [793, 421] width 1488 height 648
click at [170, 650] on div "Add Column" at bounding box center [793, 421] width 1488 height 648
click at [459, 611] on div "Add Column" at bounding box center [793, 421] width 1488 height 648
click at [476, 626] on div "Add Column" at bounding box center [793, 421] width 1488 height 648
drag, startPoint x: 390, startPoint y: 633, endPoint x: 466, endPoint y: 631, distance: 76.0
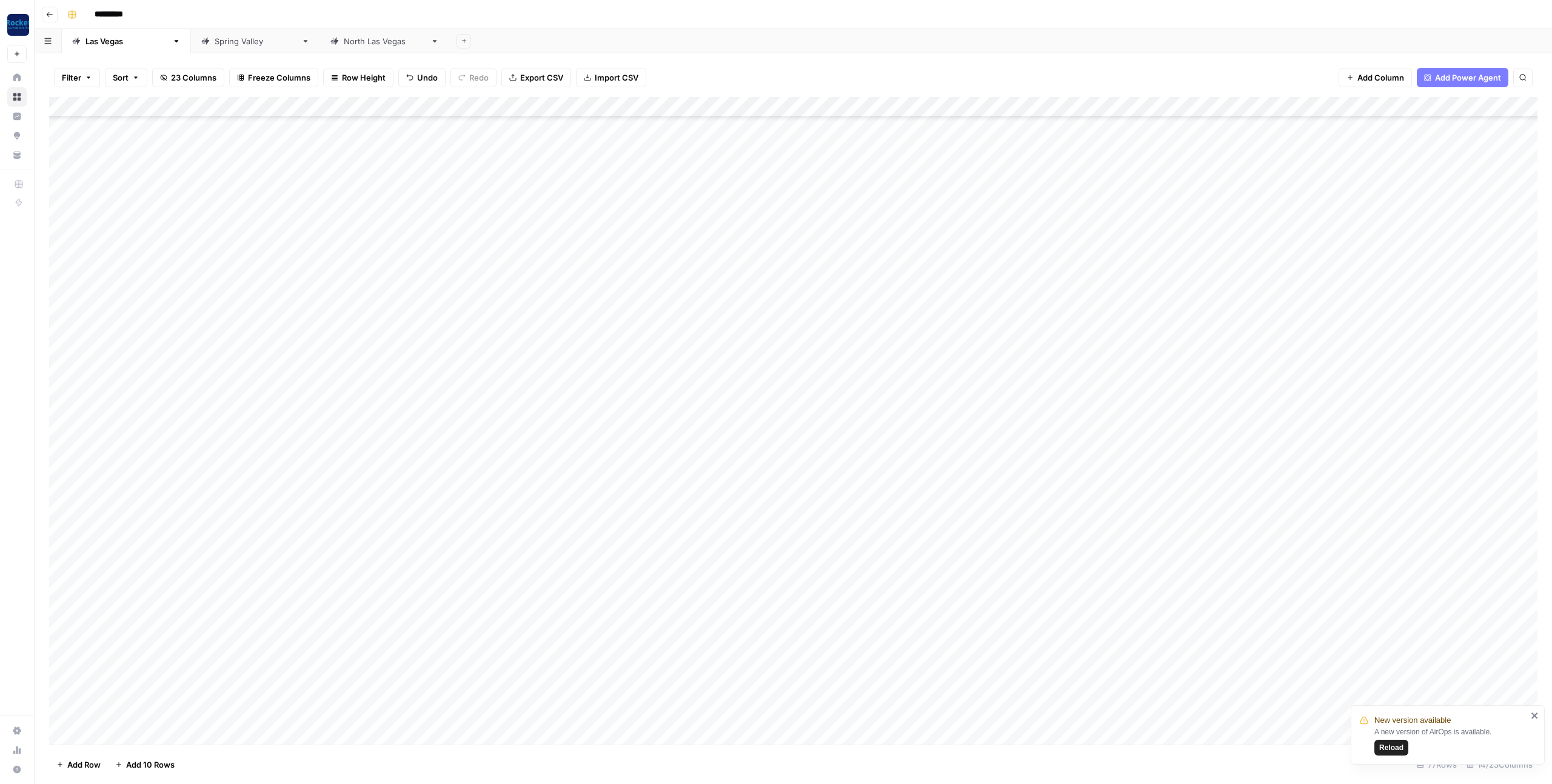
click at [466, 631] on div "Add Column" at bounding box center [793, 421] width 1488 height 648
click at [392, 651] on div "Add Column" at bounding box center [793, 421] width 1488 height 648
click at [371, 674] on div "Add Column" at bounding box center [793, 421] width 1488 height 648
click at [588, 630] on div "Add Column" at bounding box center [793, 421] width 1488 height 648
click at [555, 652] on div "Add Column" at bounding box center [793, 421] width 1488 height 648
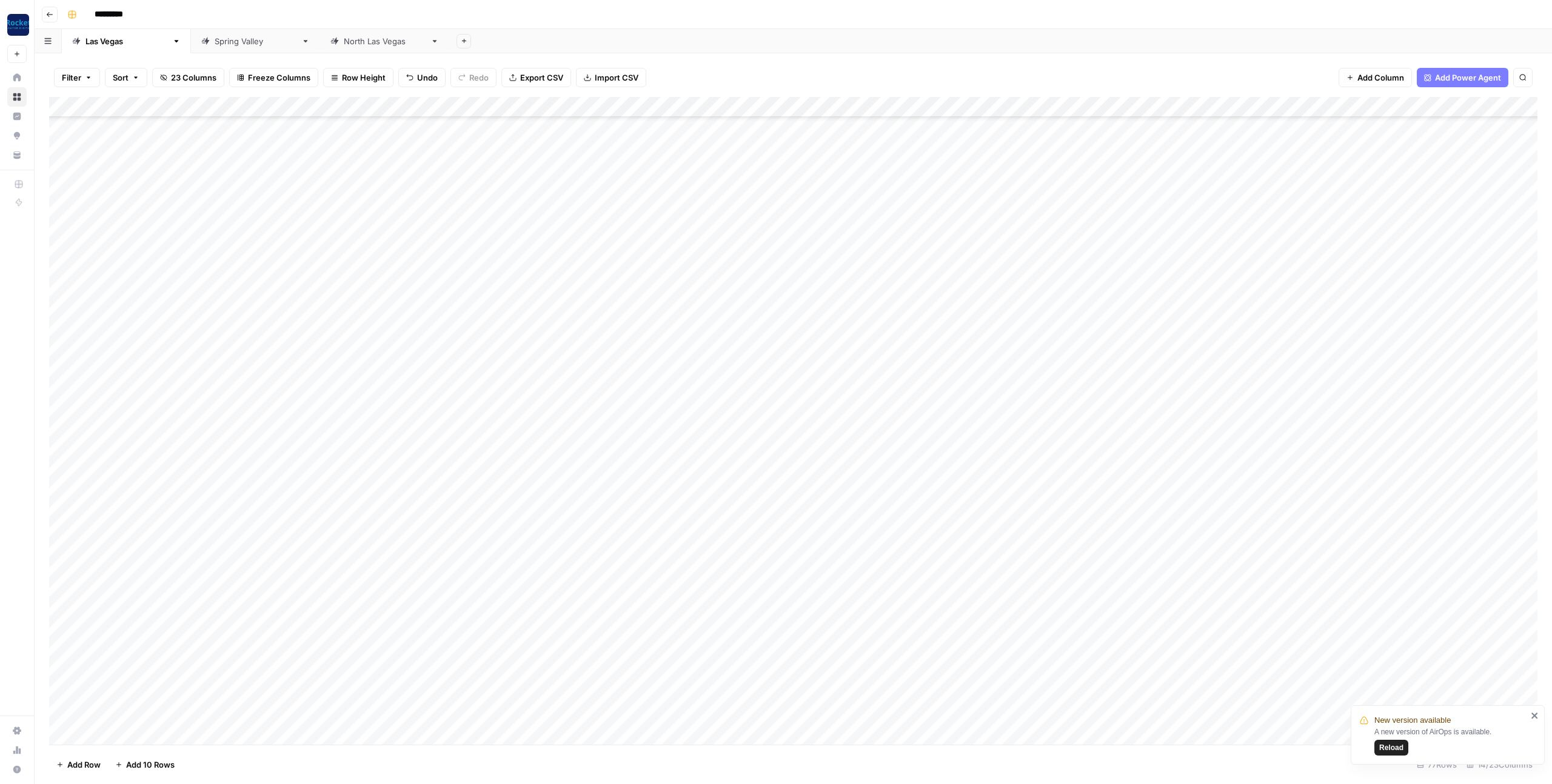
click at [541, 671] on div "Add Column" at bounding box center [793, 421] width 1488 height 648
click at [274, 627] on div "Add Column" at bounding box center [793, 421] width 1488 height 648
click at [63, 589] on div "Add Column" at bounding box center [793, 421] width 1488 height 648
click at [72, 764] on span "Delete 1 Row" at bounding box center [80, 765] width 48 height 12
click at [733, 141] on span "Delete" at bounding box center [732, 140] width 26 height 12
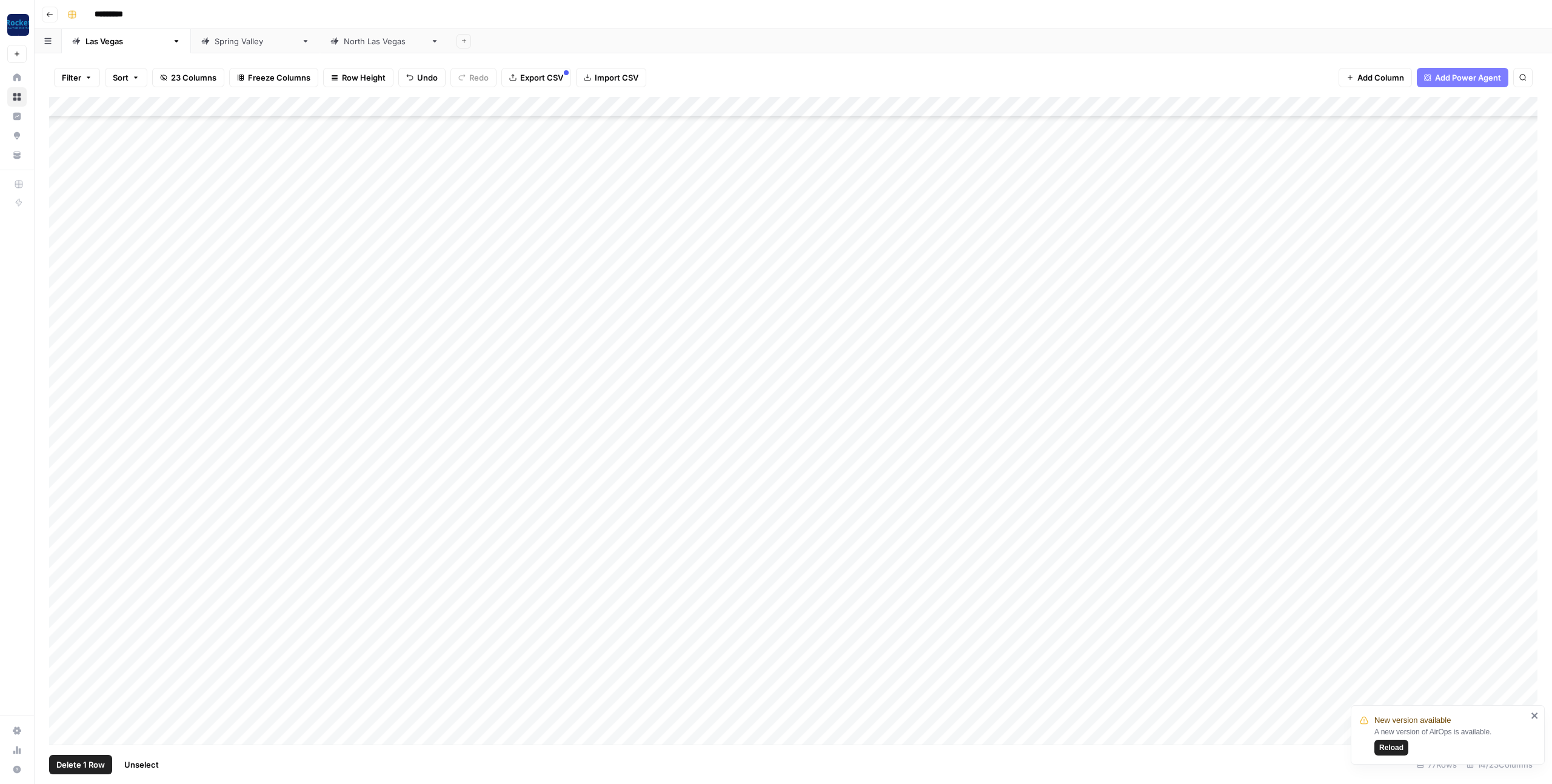
scroll to position [958, 0]
click at [268, 594] on div "Add Column" at bounding box center [793, 421] width 1488 height 648
type textarea "**********"
click at [312, 696] on div "Add Column" at bounding box center [793, 421] width 1488 height 648
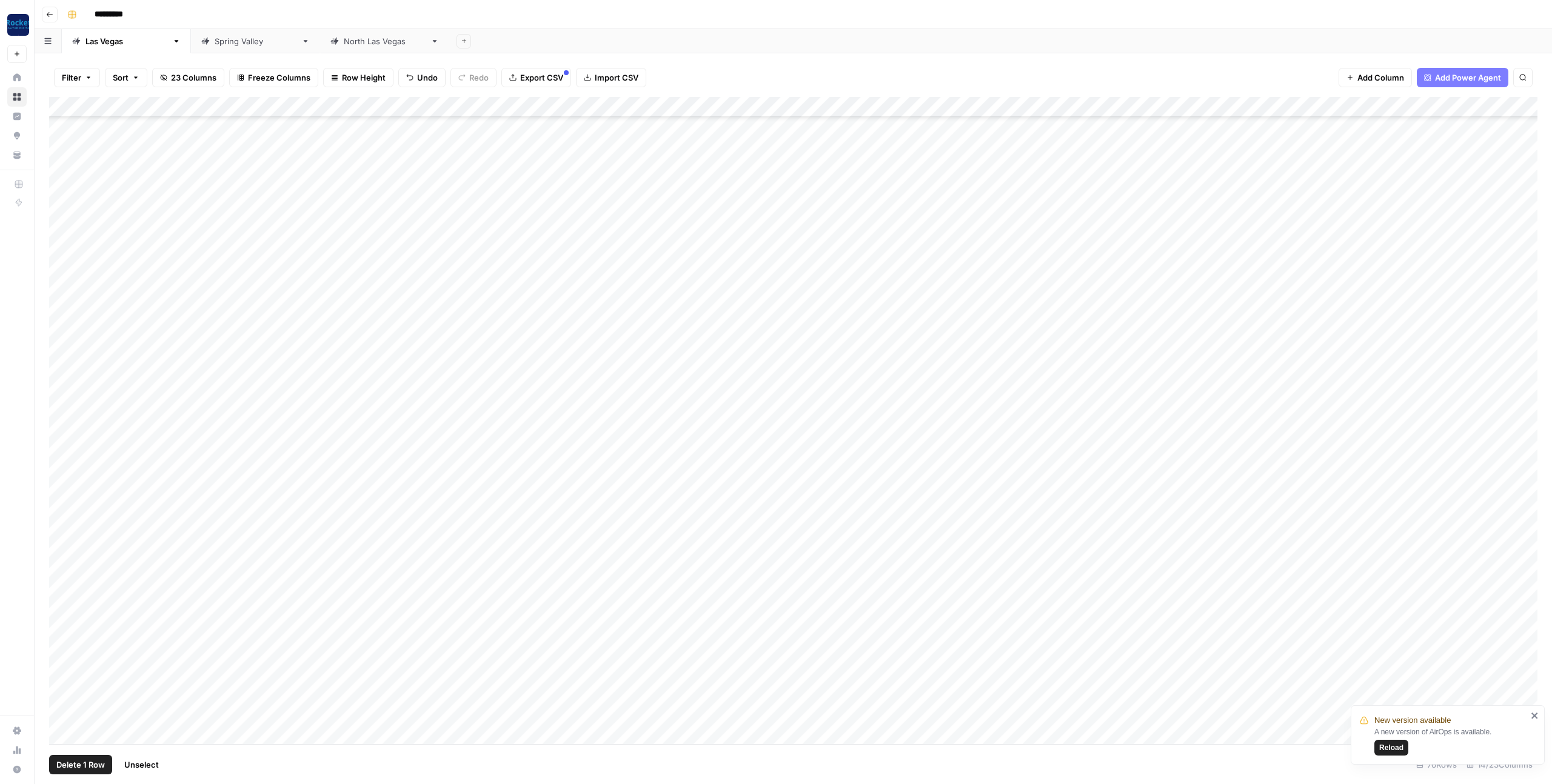
click at [63, 673] on div "Add Column" at bounding box center [793, 421] width 1488 height 648
click at [61, 693] on div "Add Column" at bounding box center [793, 421] width 1488 height 648
click at [60, 712] on div "Add Column" at bounding box center [793, 421] width 1488 height 648
click at [85, 768] on span "Delete 3 Rows" at bounding box center [83, 765] width 54 height 12
click at [732, 139] on span "Delete" at bounding box center [732, 140] width 26 height 12
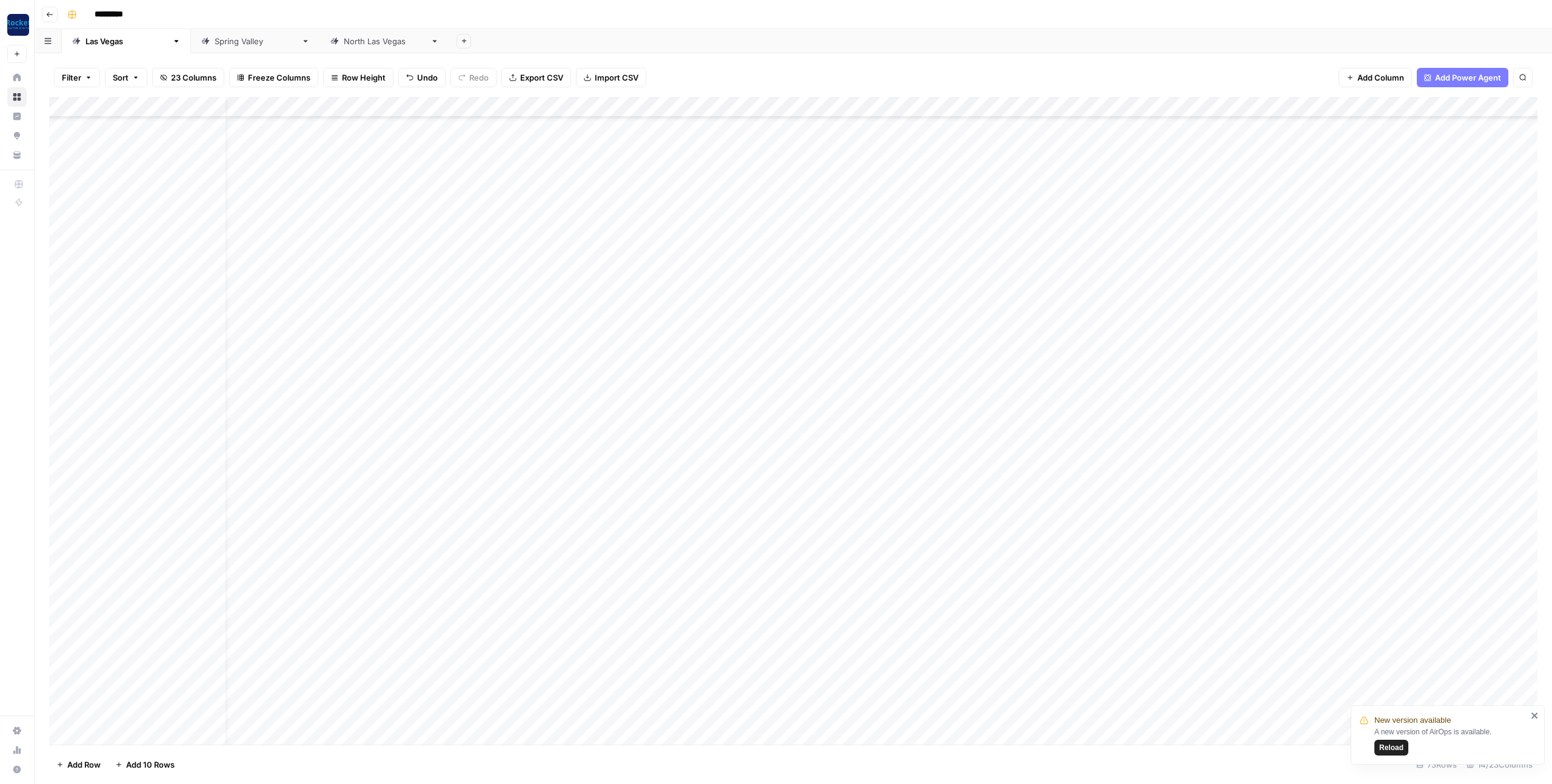
scroll to position [777, 82]
click at [1336, 107] on div "Add Column" at bounding box center [793, 421] width 1488 height 648
click at [1336, 107] on div at bounding box center [1415, 109] width 110 height 25
click at [1259, 36] on div "Add Sheet" at bounding box center [1000, 41] width 1103 height 25
